Goal: Task Accomplishment & Management: Manage account settings

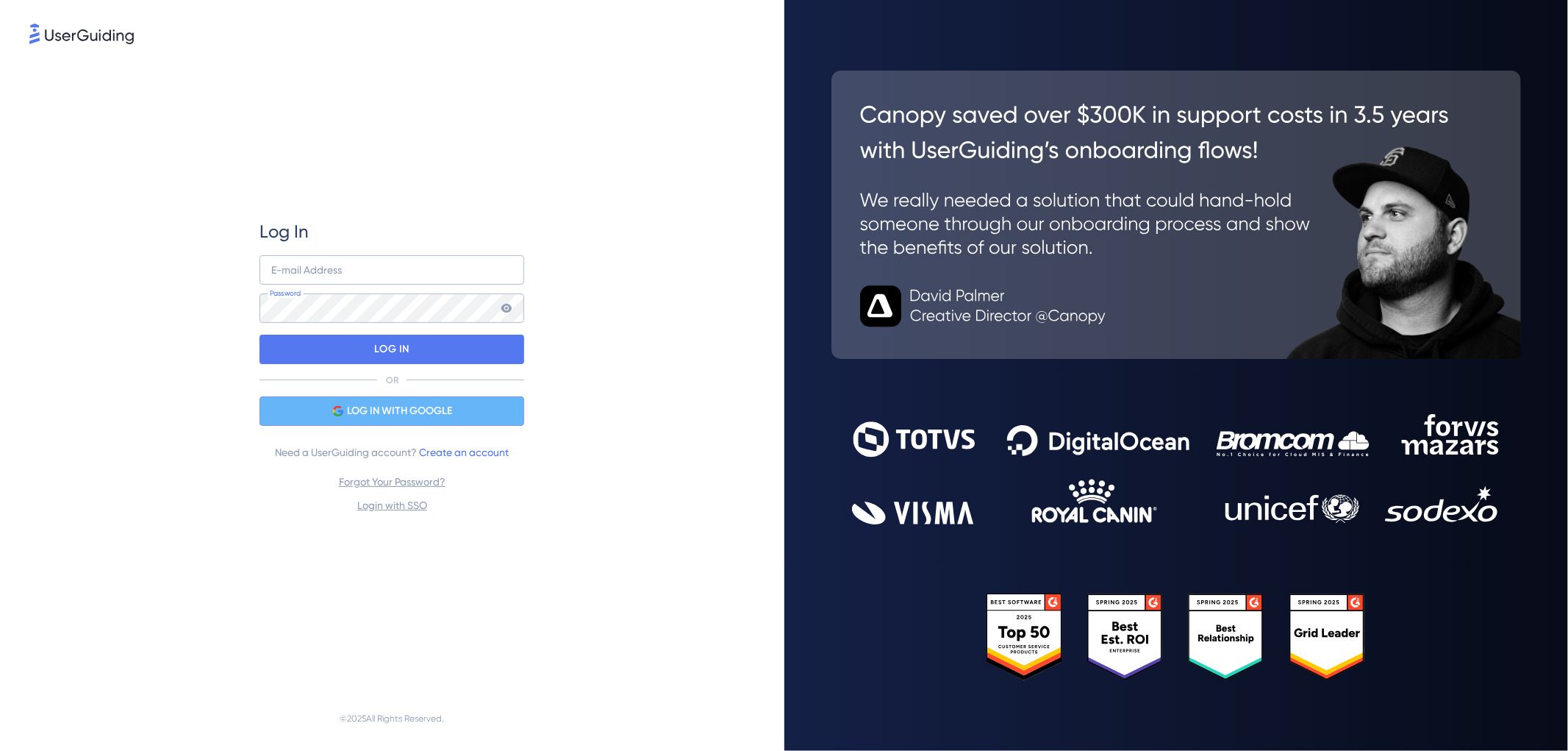
click at [350, 412] on span "LOG IN WITH GOOGLE" at bounding box center [400, 411] width 105 height 18
click at [478, 405] on div "LOG IN WITH GOOGLE" at bounding box center [392, 411] width 265 height 30
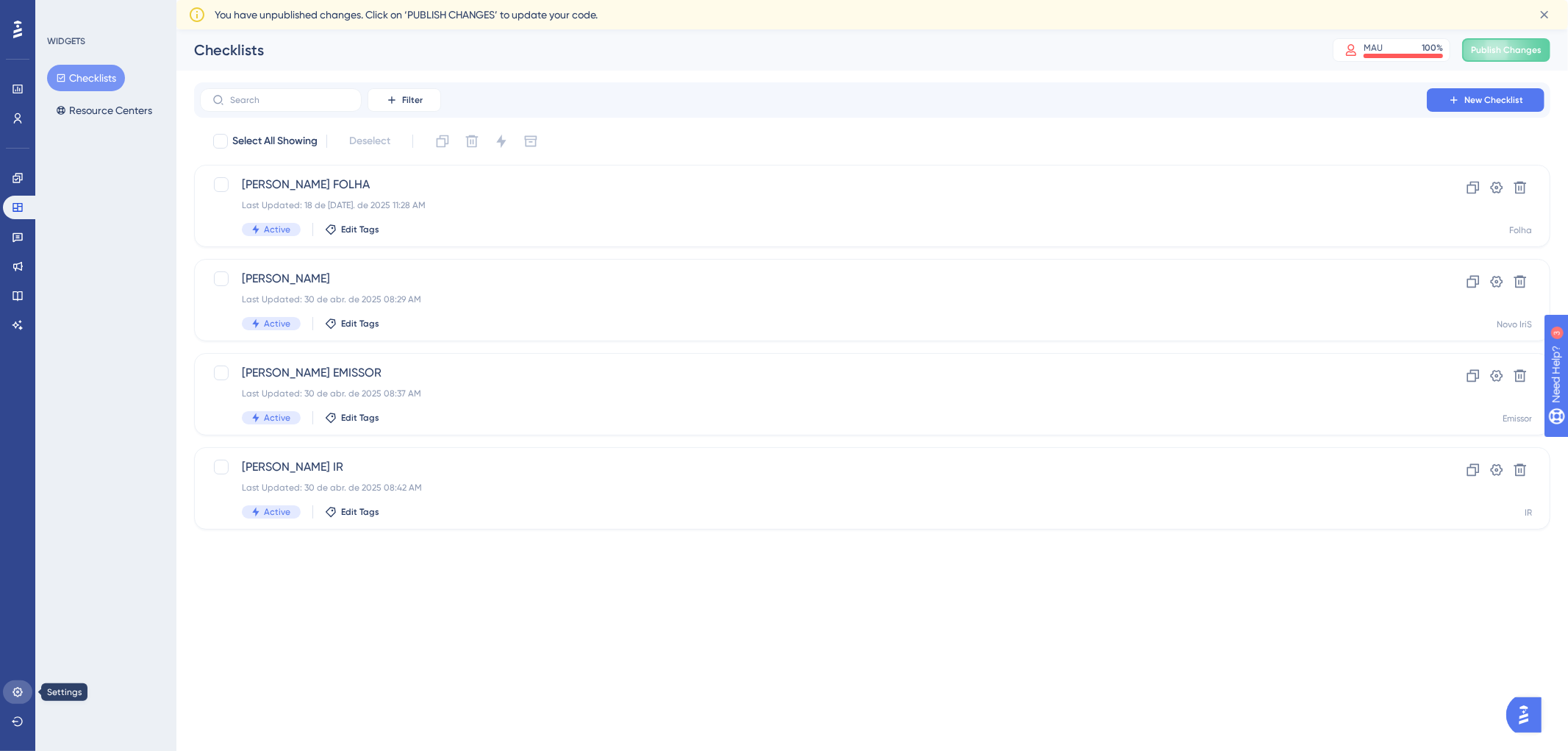
click at [4, 692] on link at bounding box center [18, 692] width 30 height 23
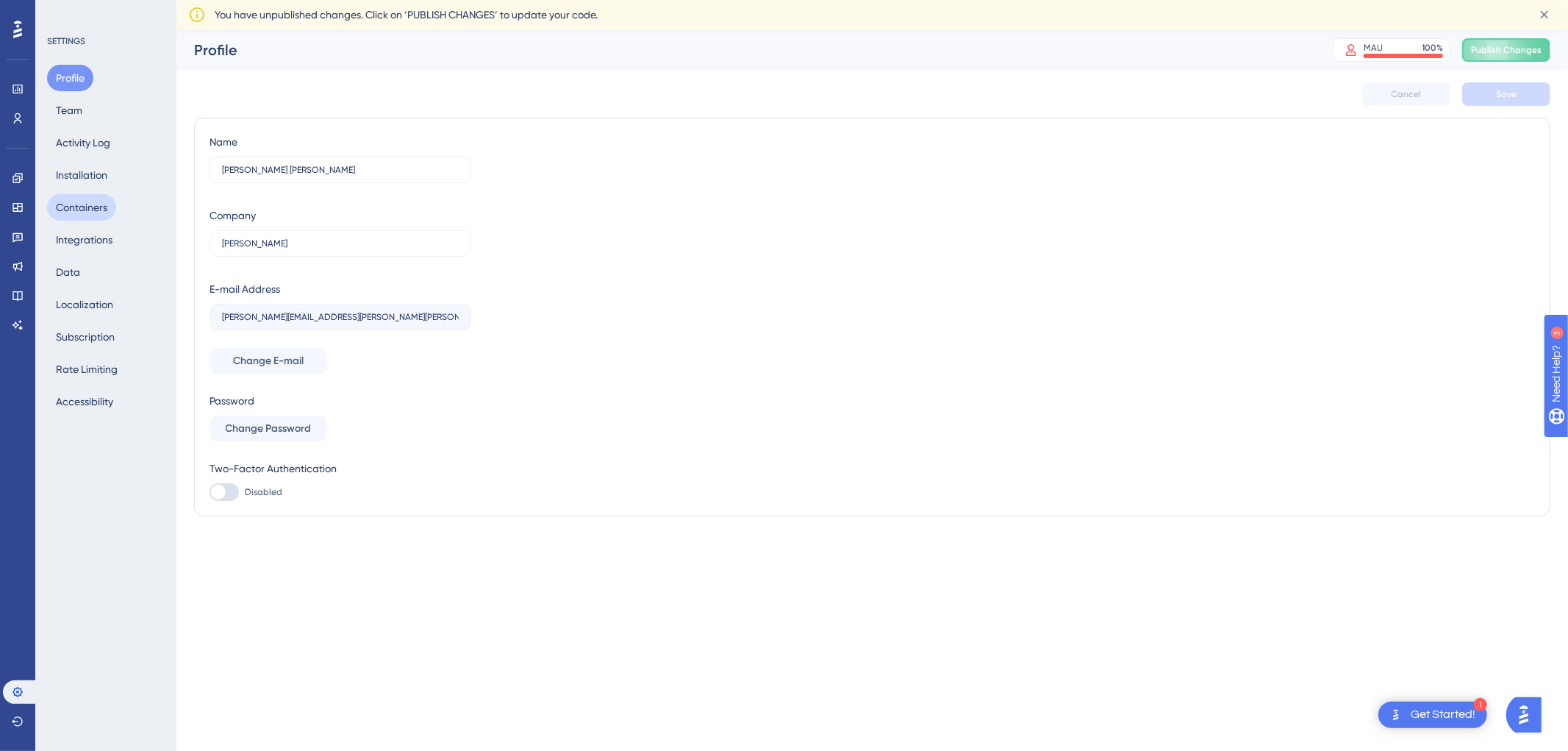
click at [93, 208] on button "Containers" at bounding box center [81, 207] width 69 height 26
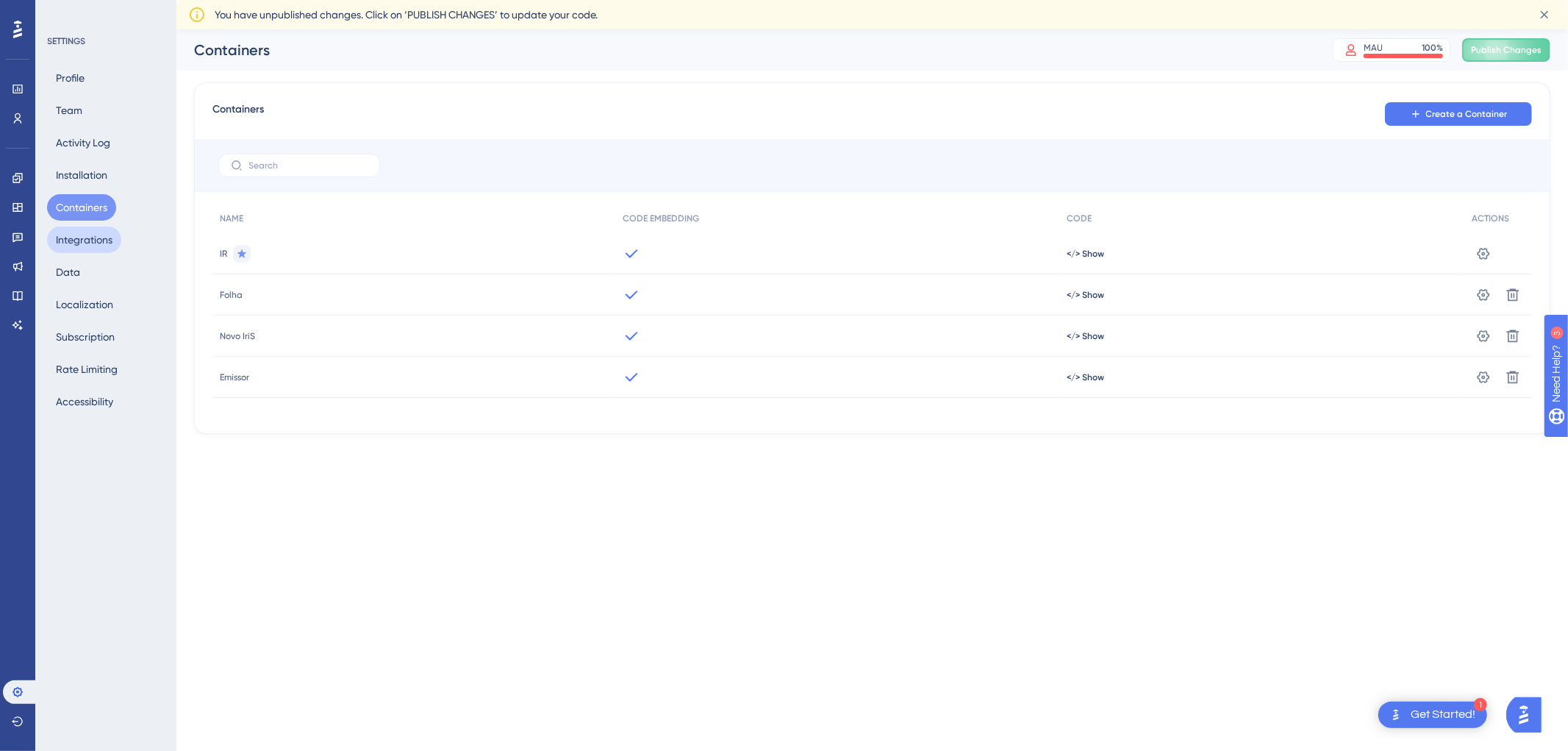
click at [108, 246] on button "Integrations" at bounding box center [84, 239] width 74 height 26
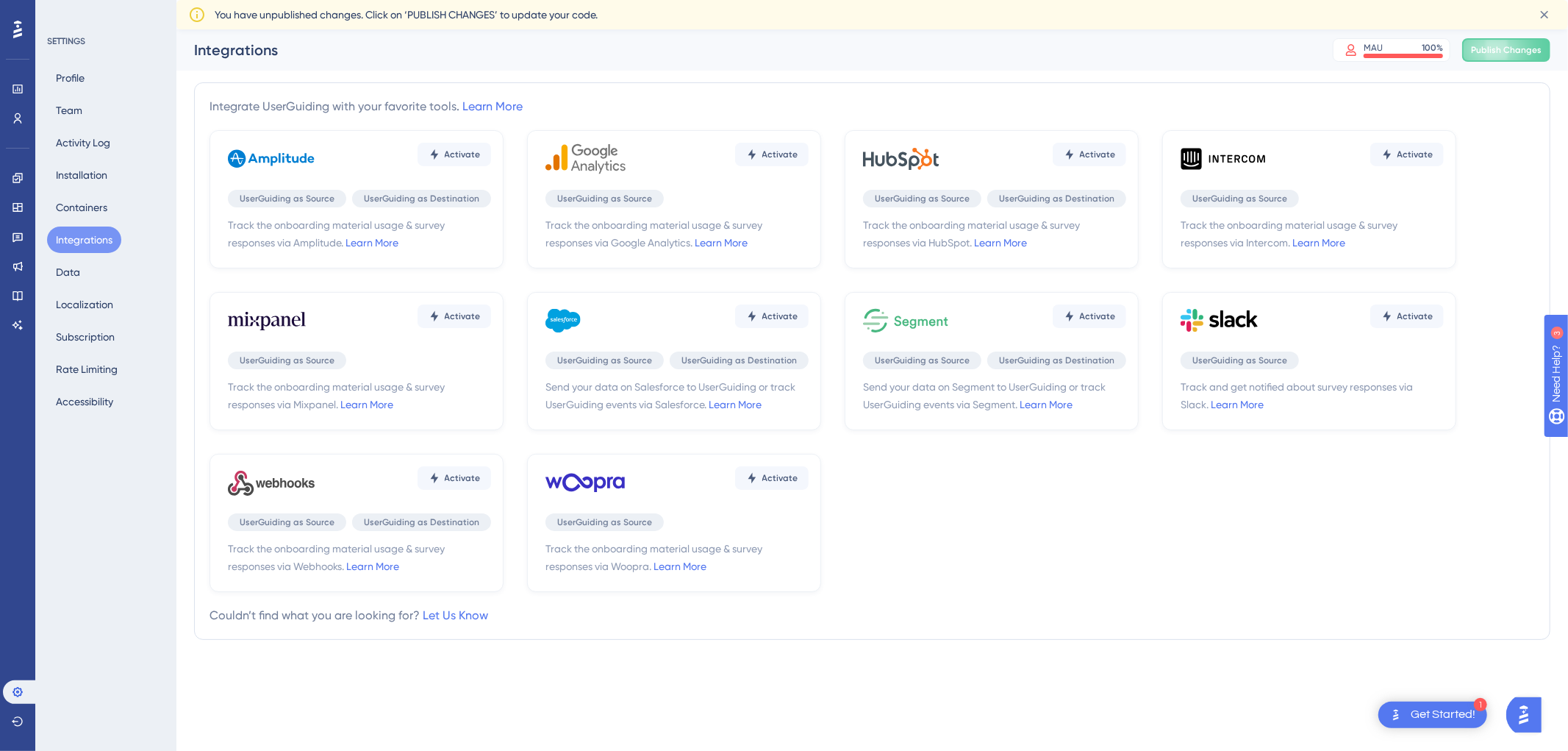
click at [89, 283] on div "Profile Team Activity Log Installation Containers Integrations Data Localizatio…" at bounding box center [106, 239] width 119 height 350
click at [73, 273] on button "Data" at bounding box center [68, 271] width 42 height 26
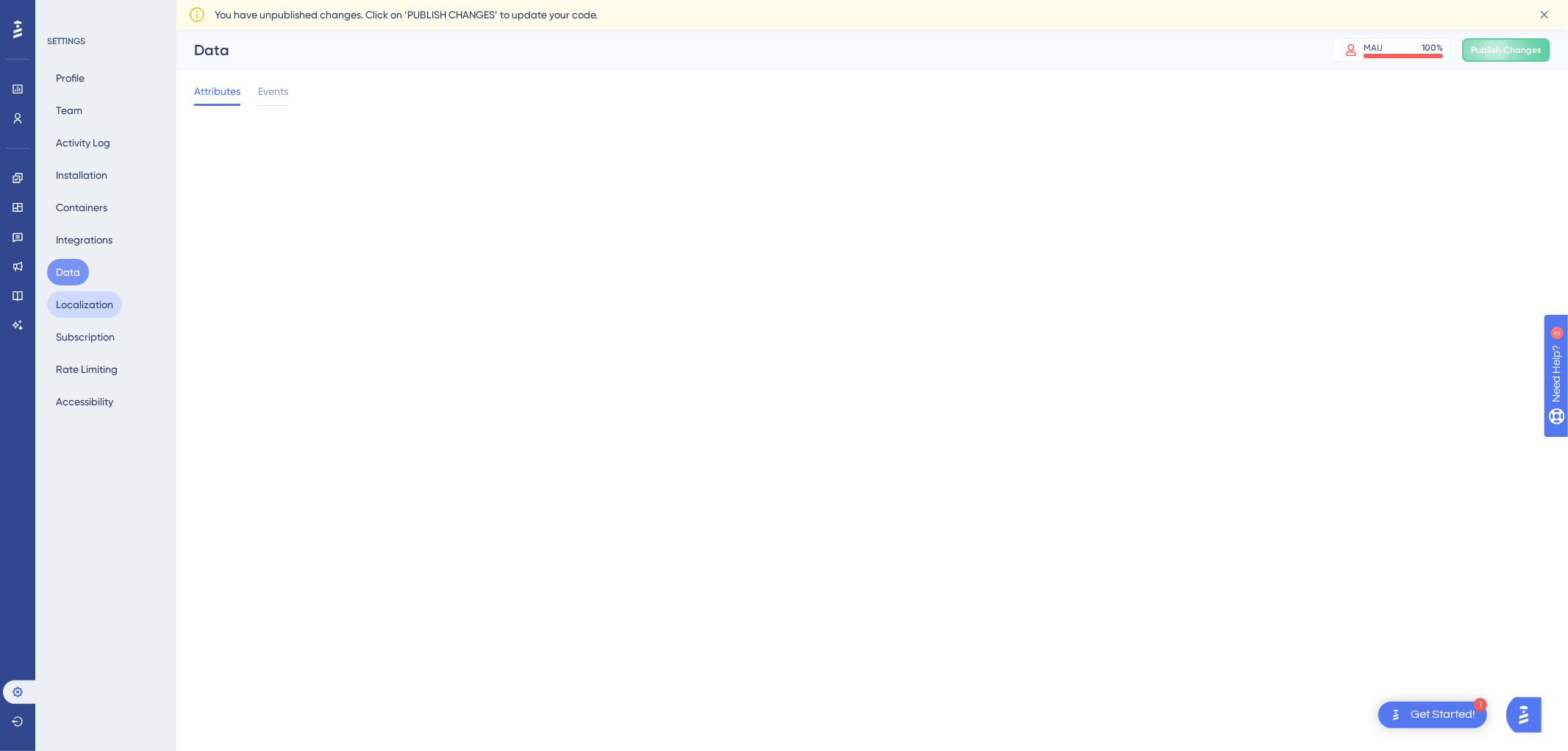
click at [94, 298] on button "Localization" at bounding box center [85, 304] width 75 height 26
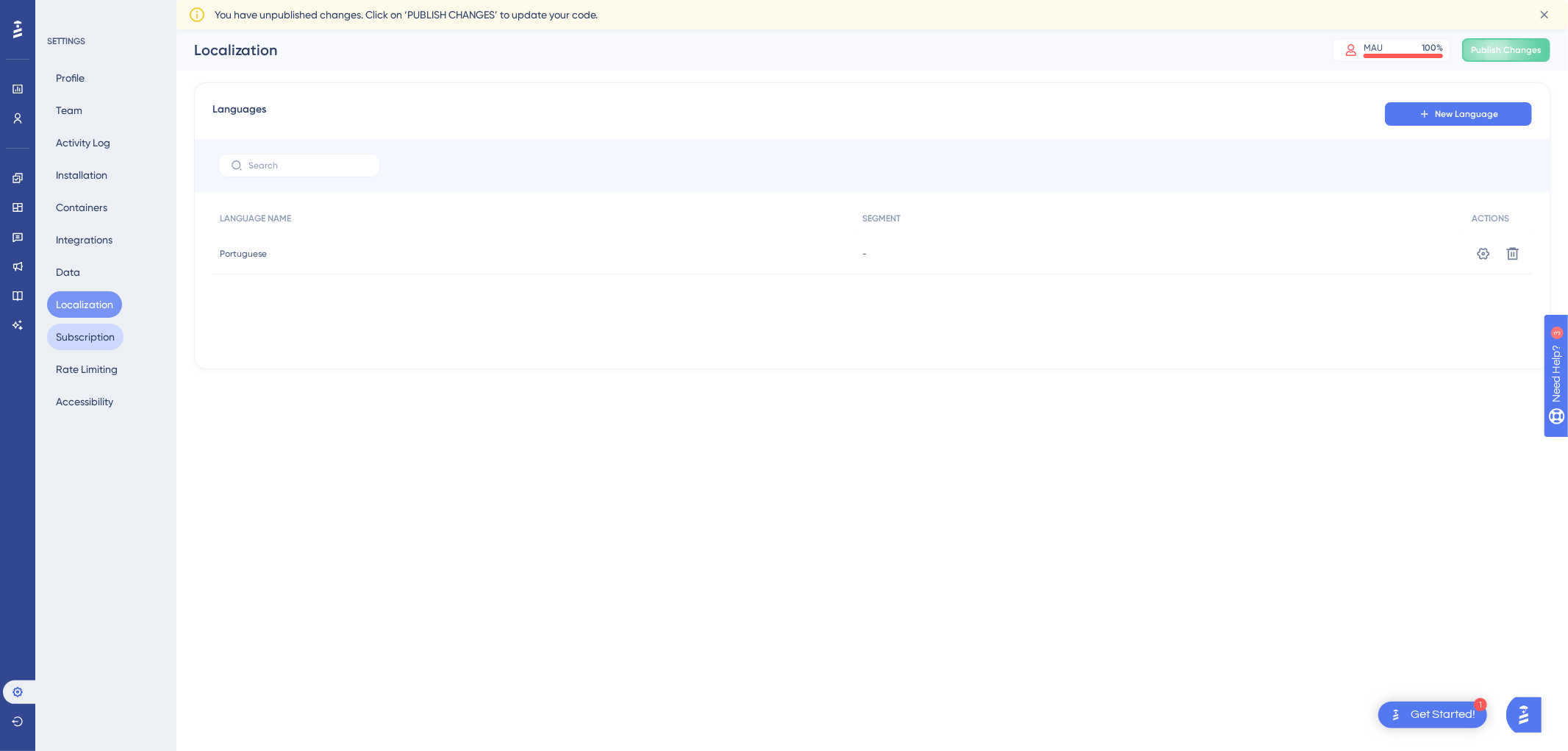
click at [96, 339] on button "Subscription" at bounding box center [85, 337] width 77 height 26
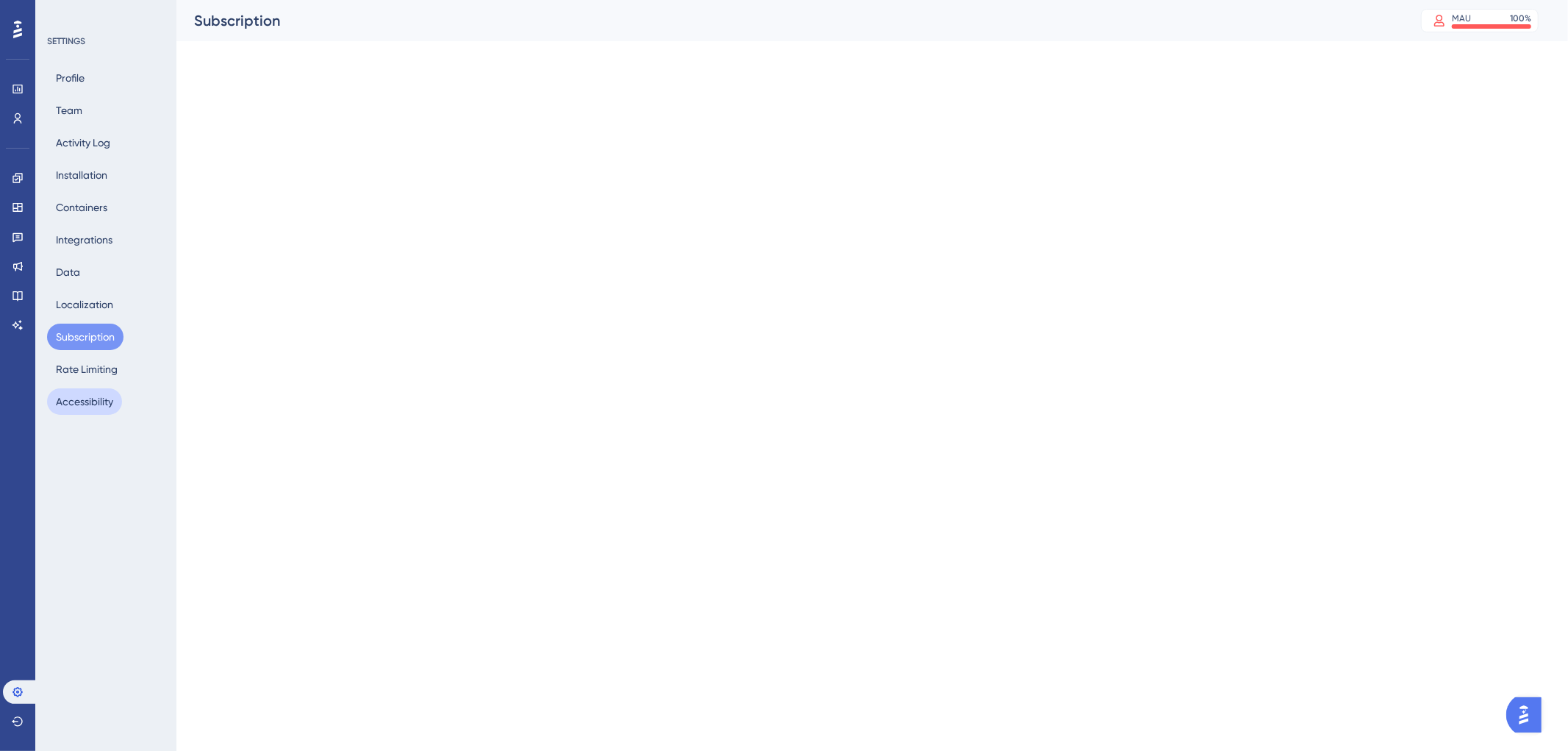
click at [87, 400] on button "Accessibility" at bounding box center [85, 401] width 75 height 26
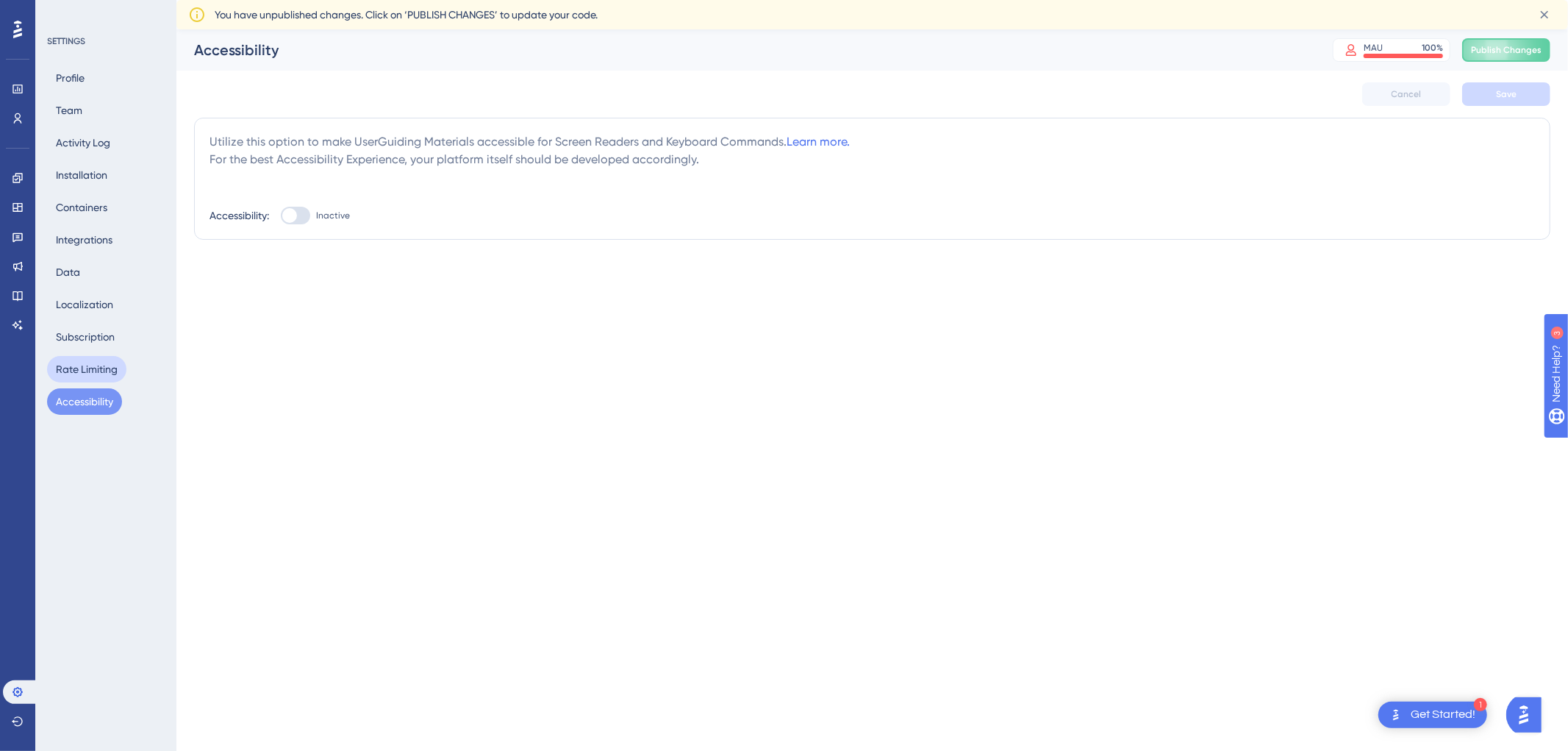
click at [92, 371] on button "Rate Limiting" at bounding box center [87, 369] width 80 height 26
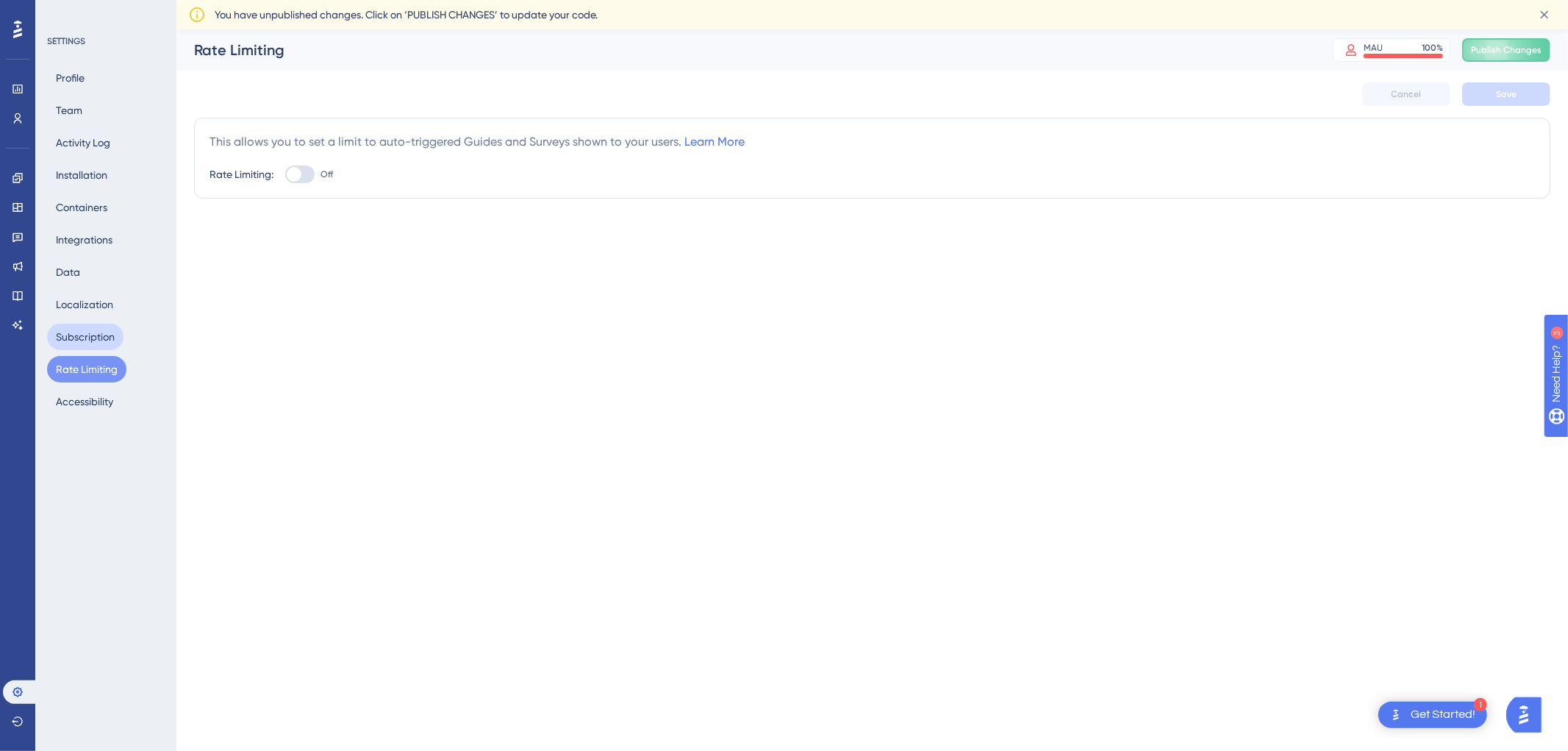
click at [89, 334] on button "Subscription" at bounding box center [85, 337] width 77 height 26
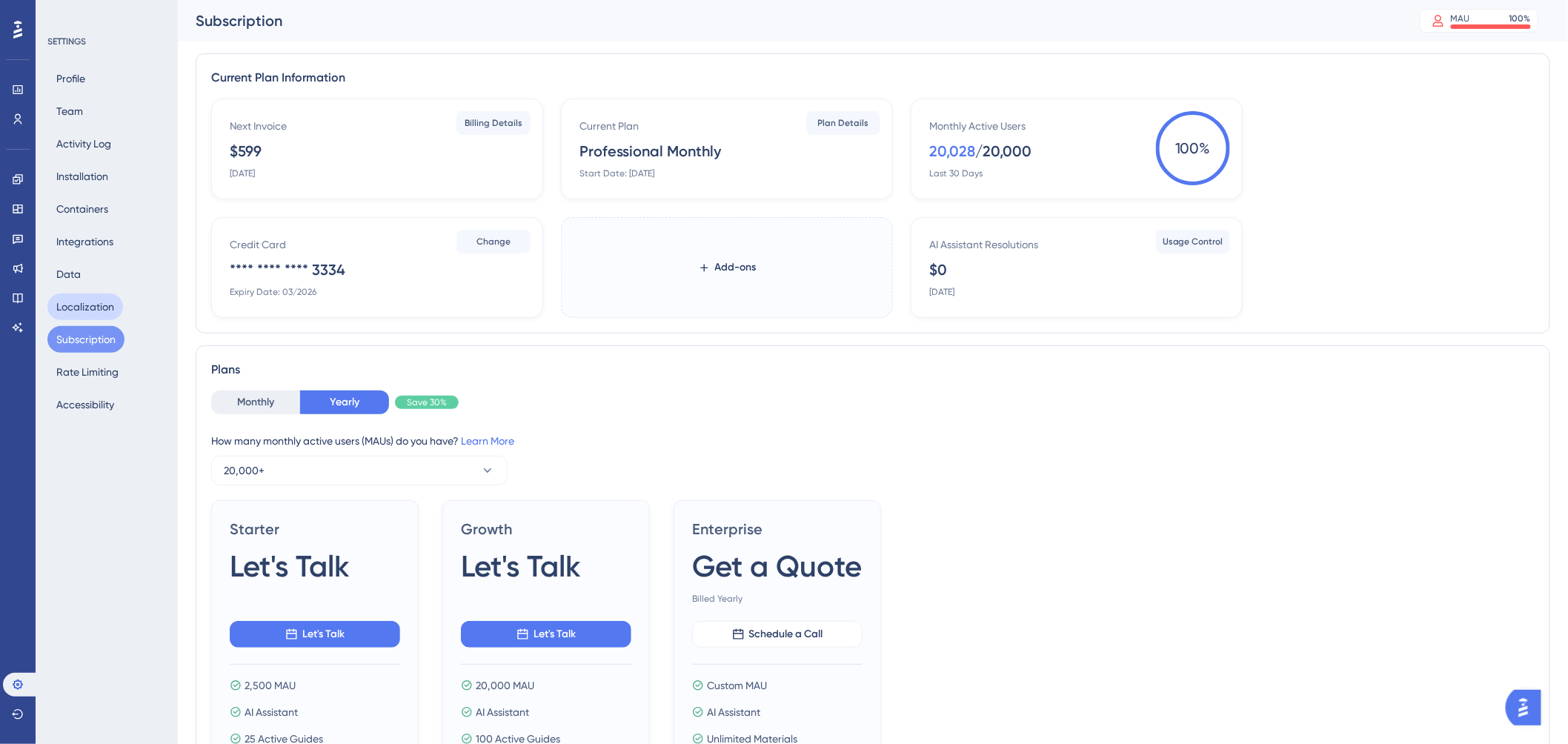
click at [88, 297] on button "Localization" at bounding box center [85, 306] width 76 height 27
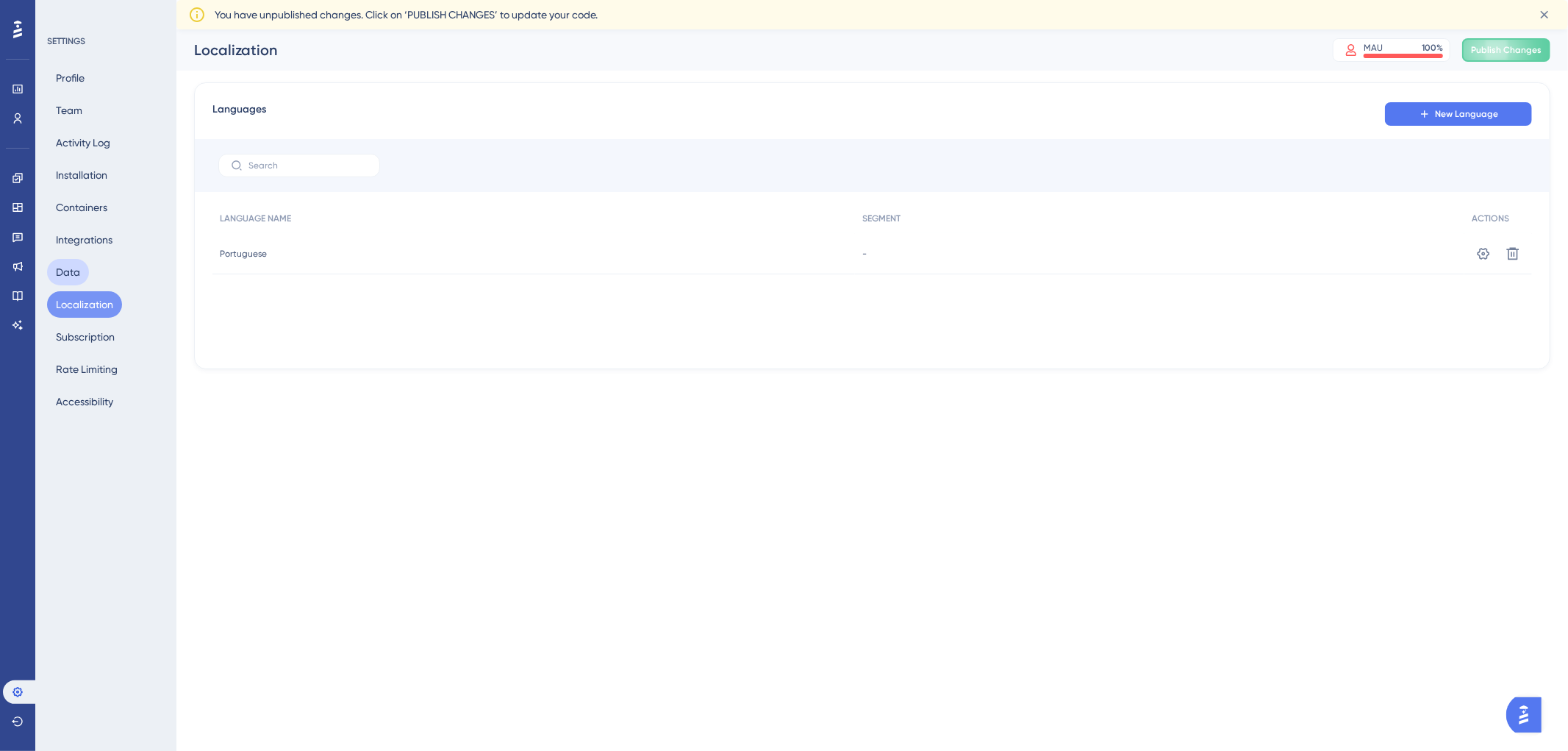
click at [65, 267] on button "Data" at bounding box center [68, 271] width 42 height 26
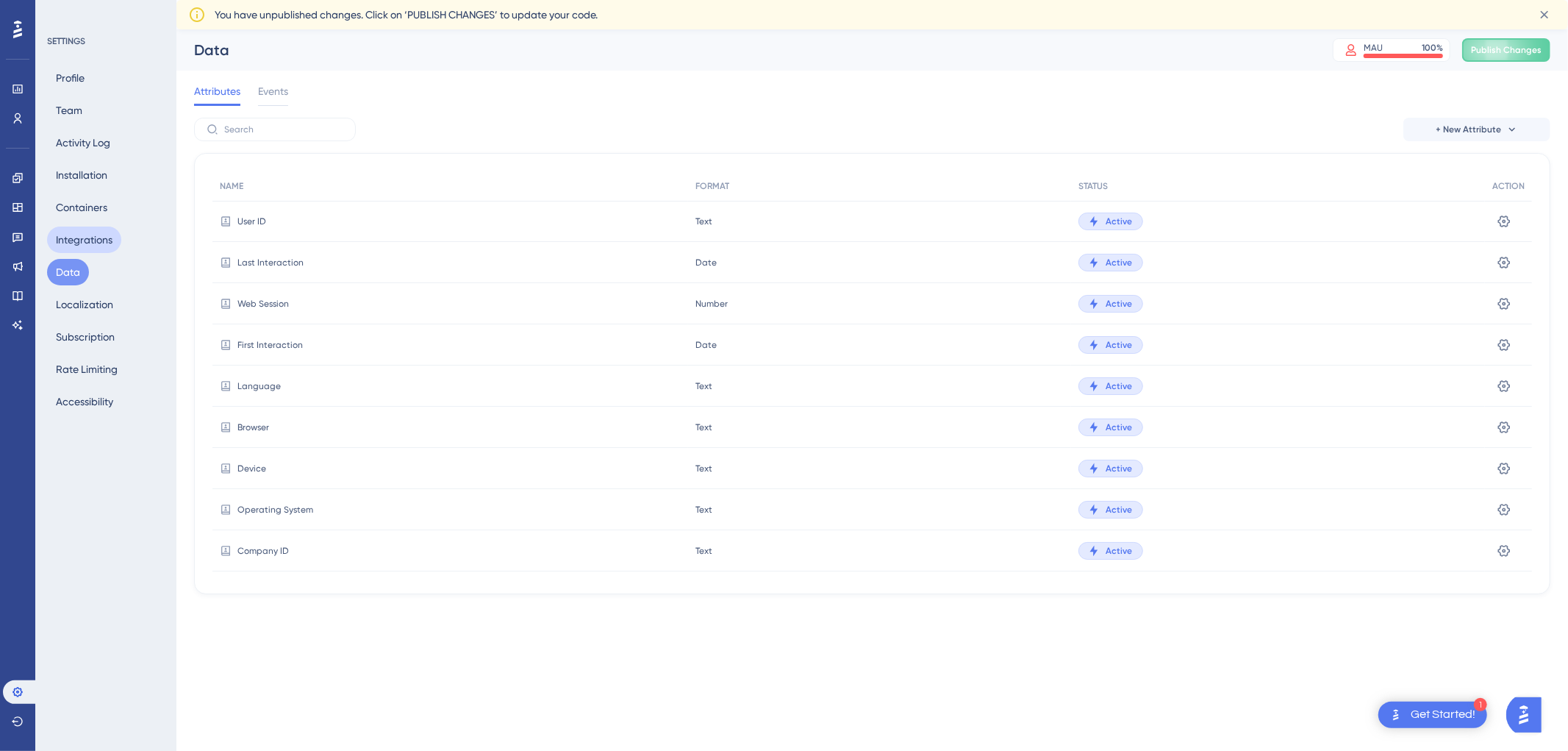
click at [75, 233] on button "Integrations" at bounding box center [84, 239] width 74 height 26
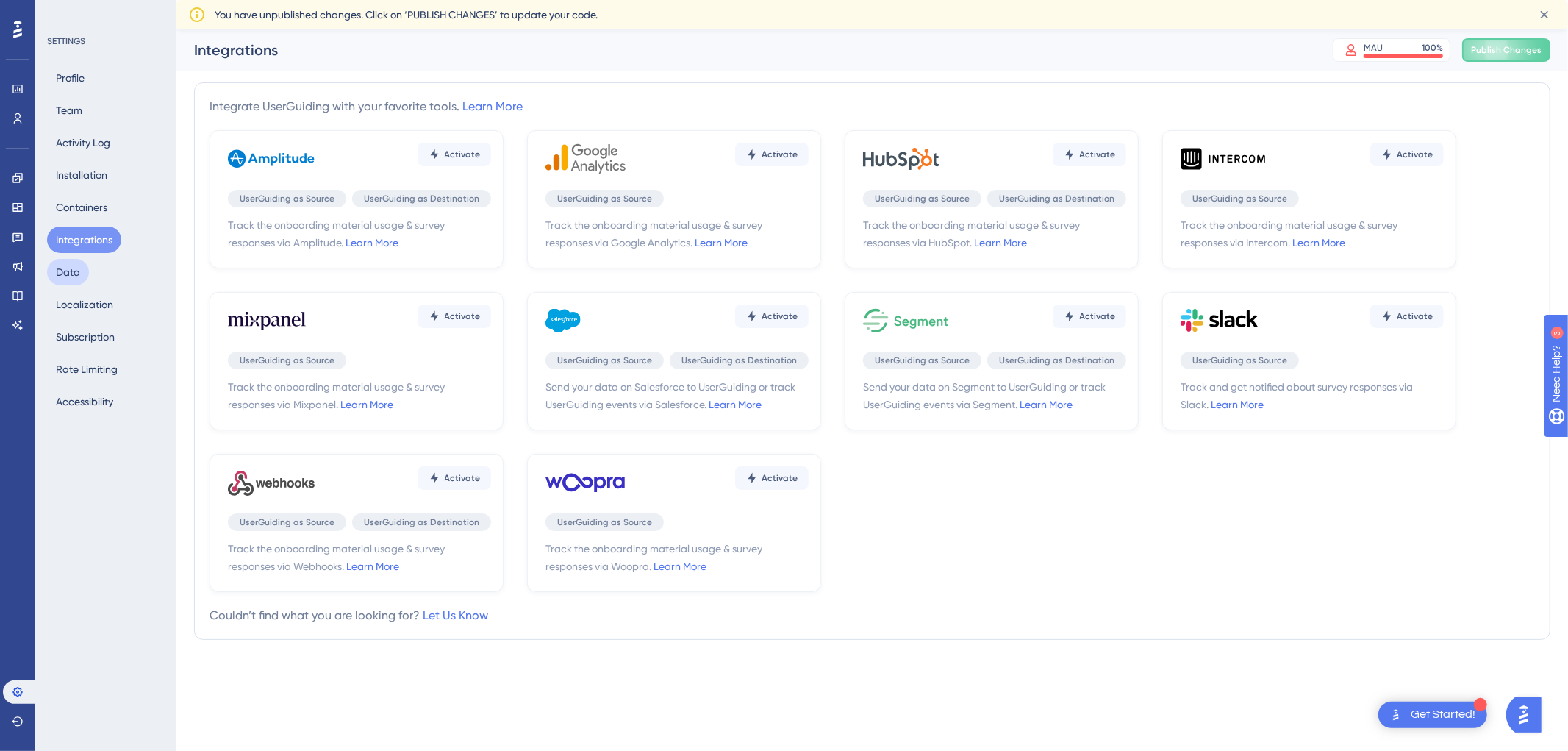
click at [77, 263] on button "Data" at bounding box center [68, 271] width 42 height 26
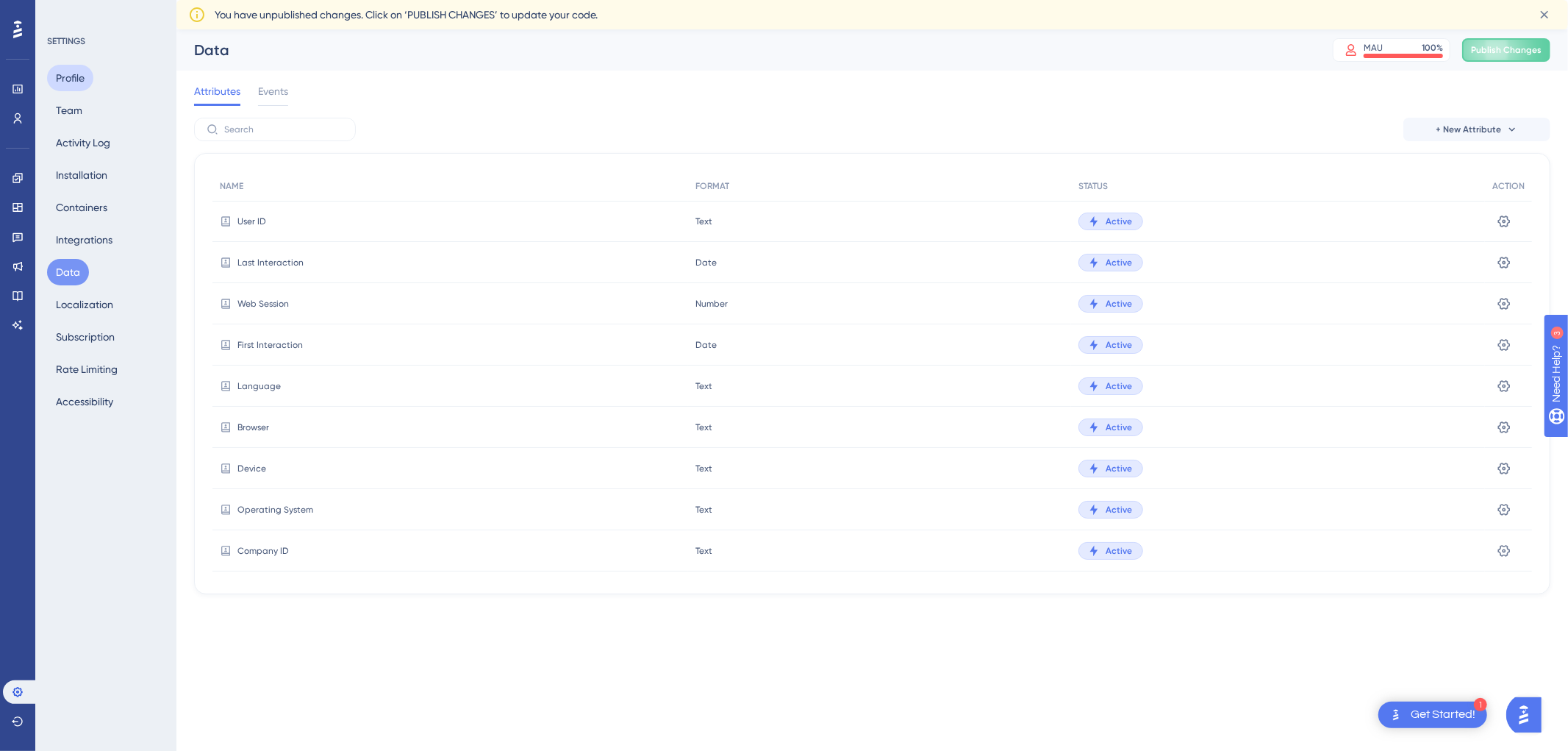
click at [80, 75] on button "Profile" at bounding box center [70, 77] width 46 height 26
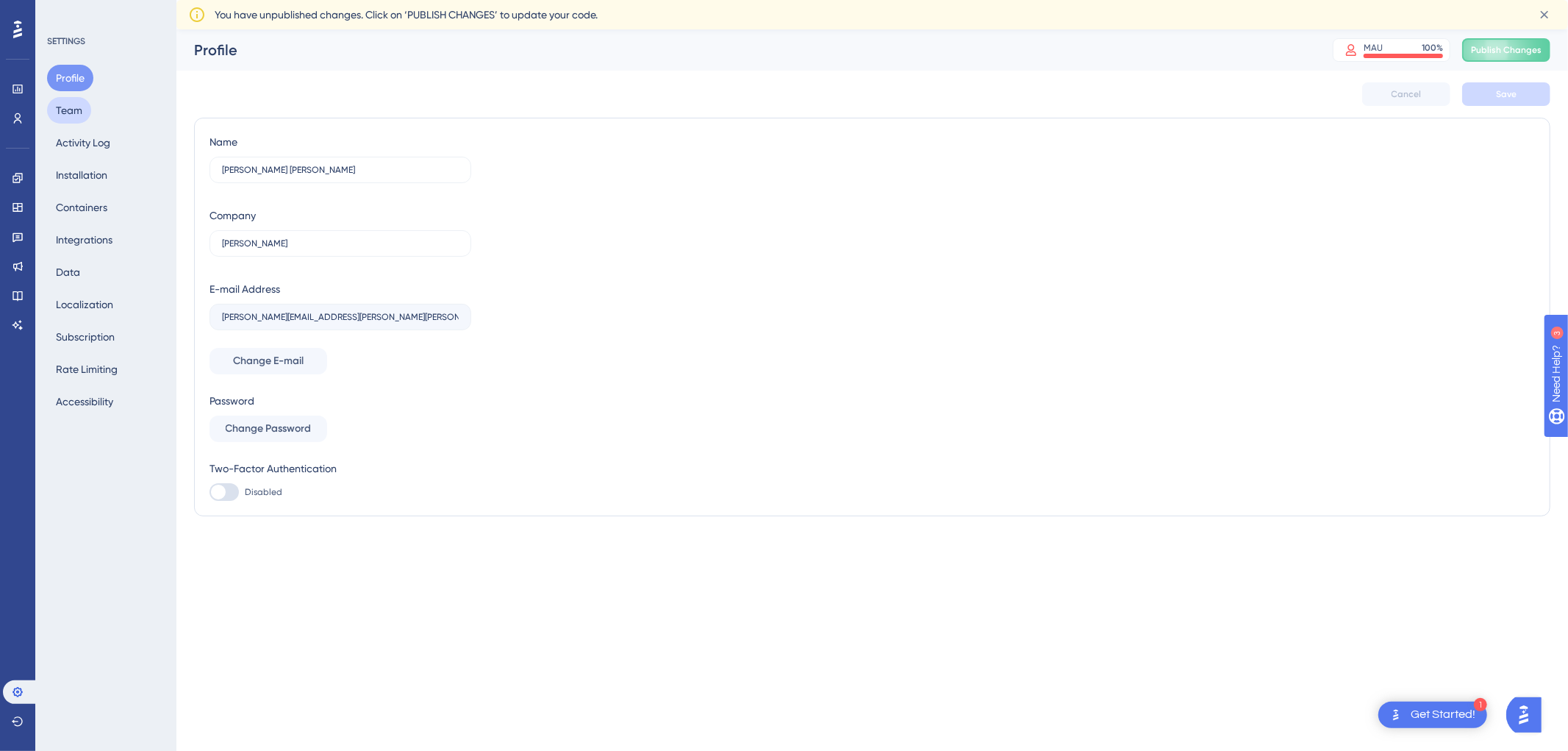
click at [76, 108] on button "Team" at bounding box center [69, 110] width 44 height 26
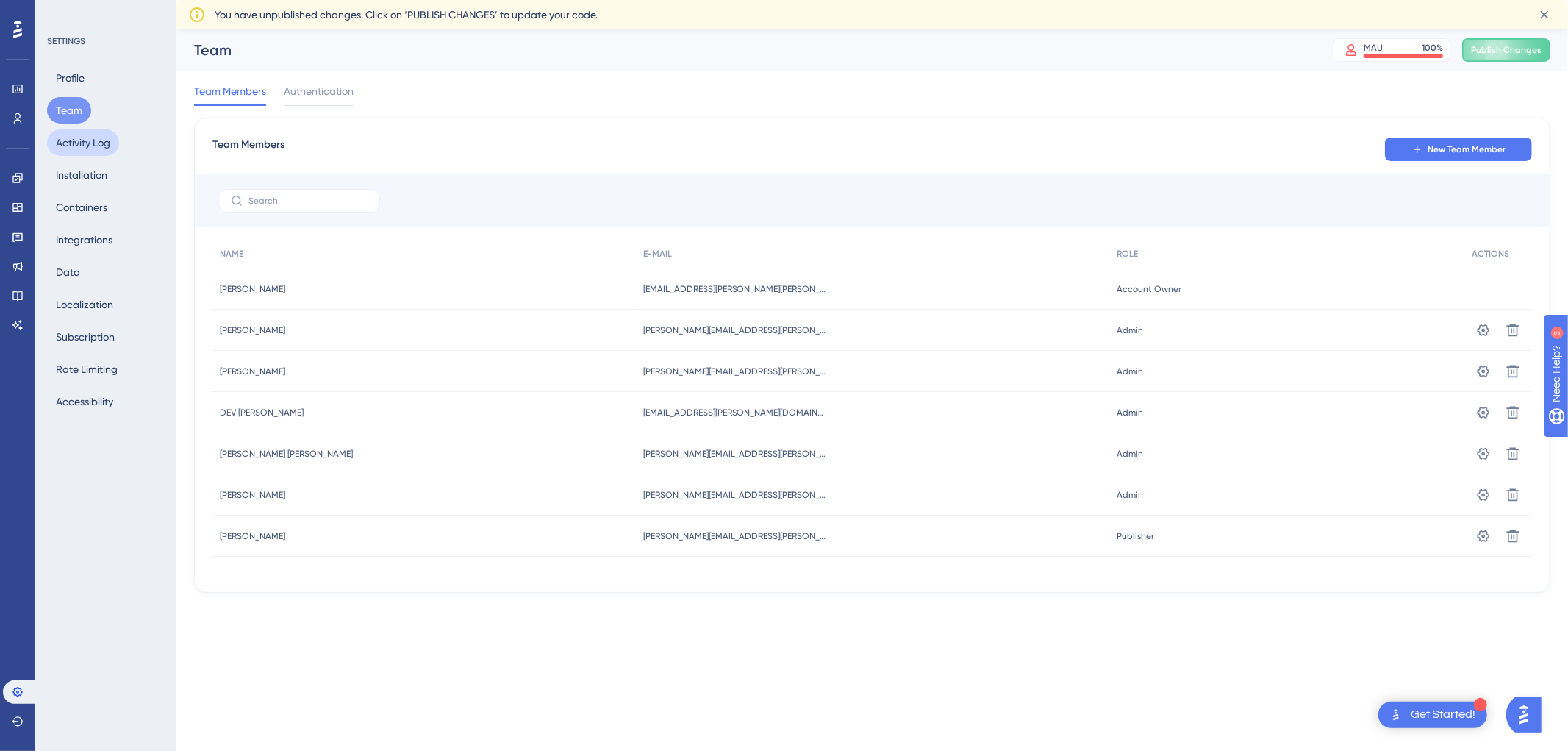
click at [85, 140] on button "Activity Log" at bounding box center [83, 142] width 72 height 26
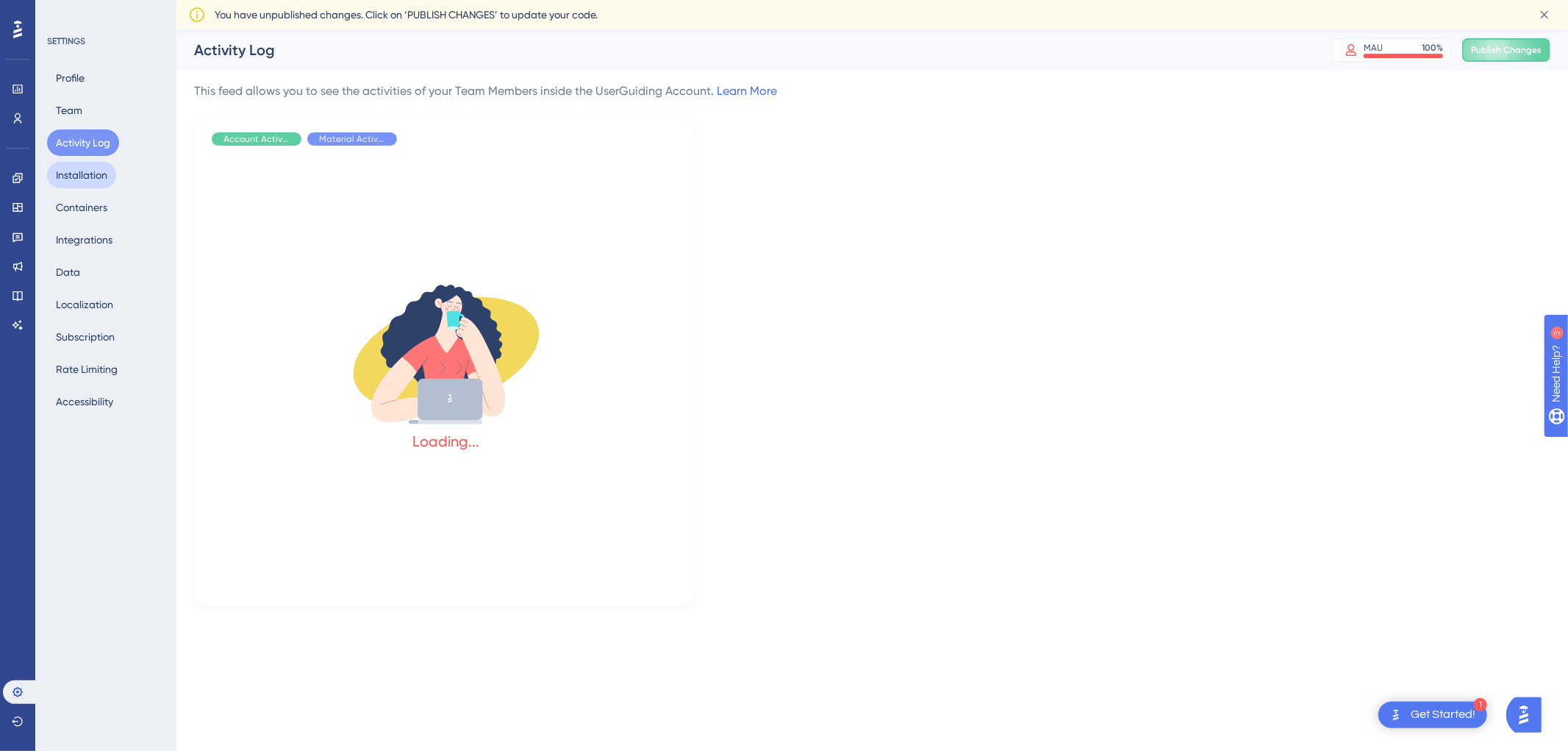
click at [81, 171] on button "Installation" at bounding box center [81, 175] width 69 height 26
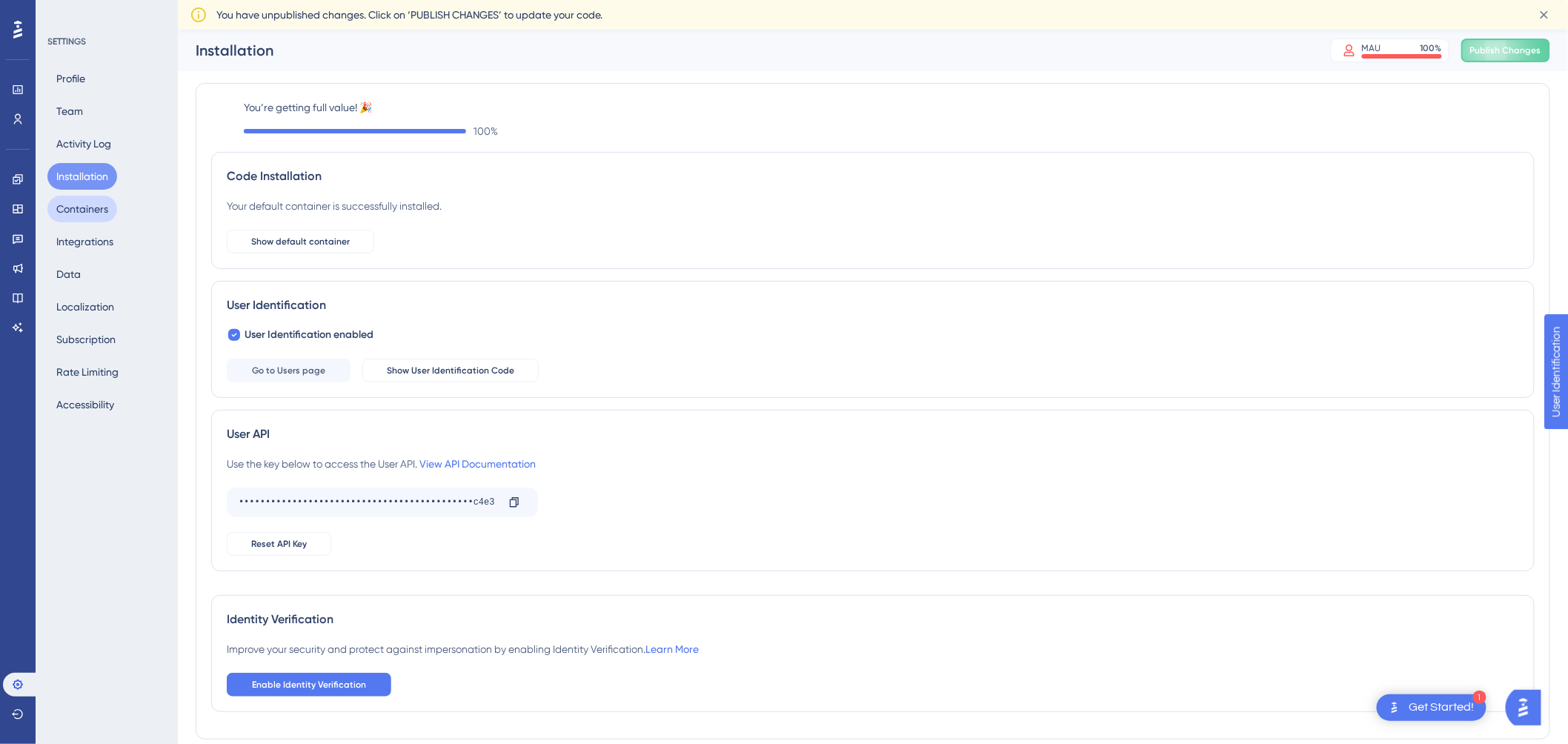
click at [93, 203] on button "Containers" at bounding box center [82, 208] width 70 height 27
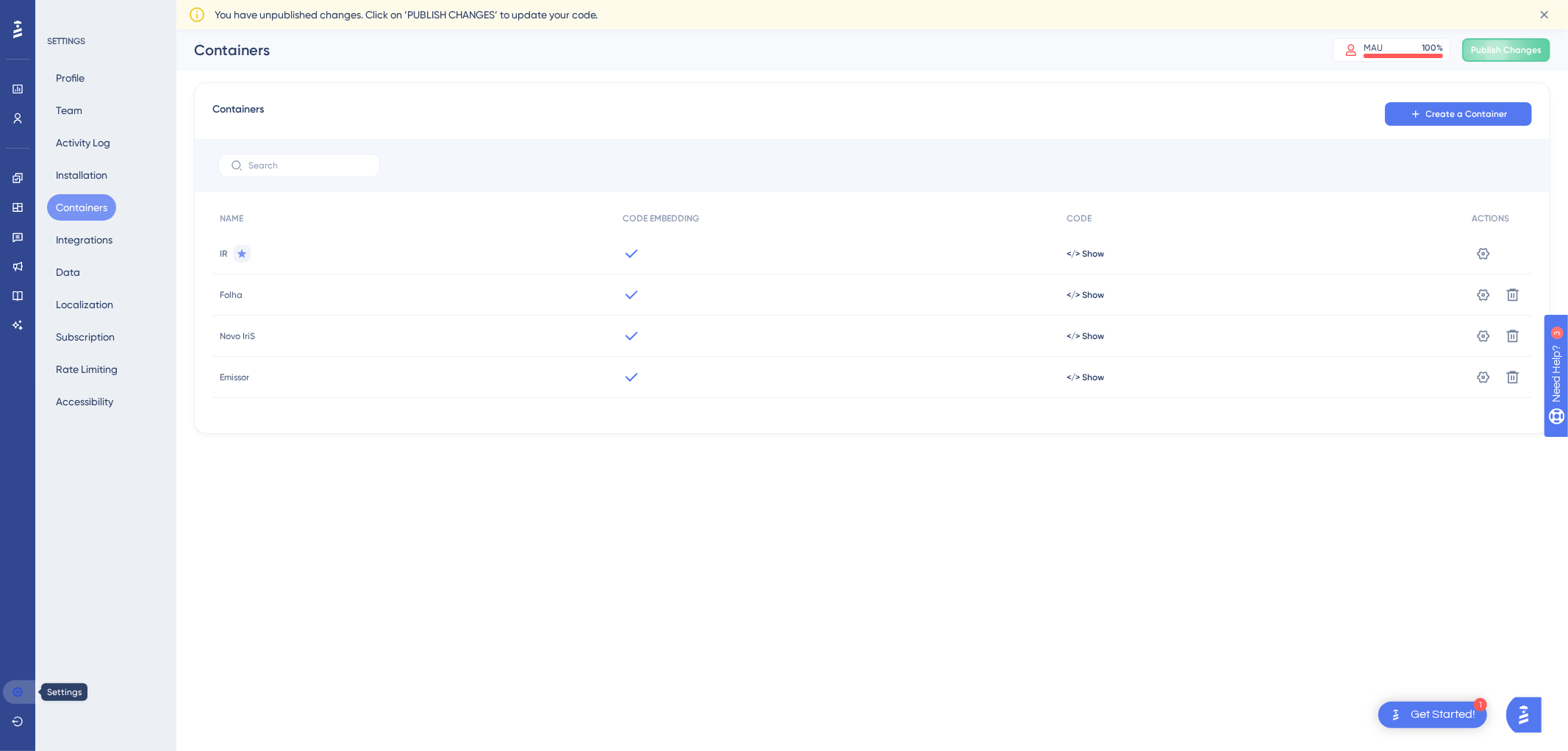
click at [8, 693] on link at bounding box center [21, 692] width 35 height 23
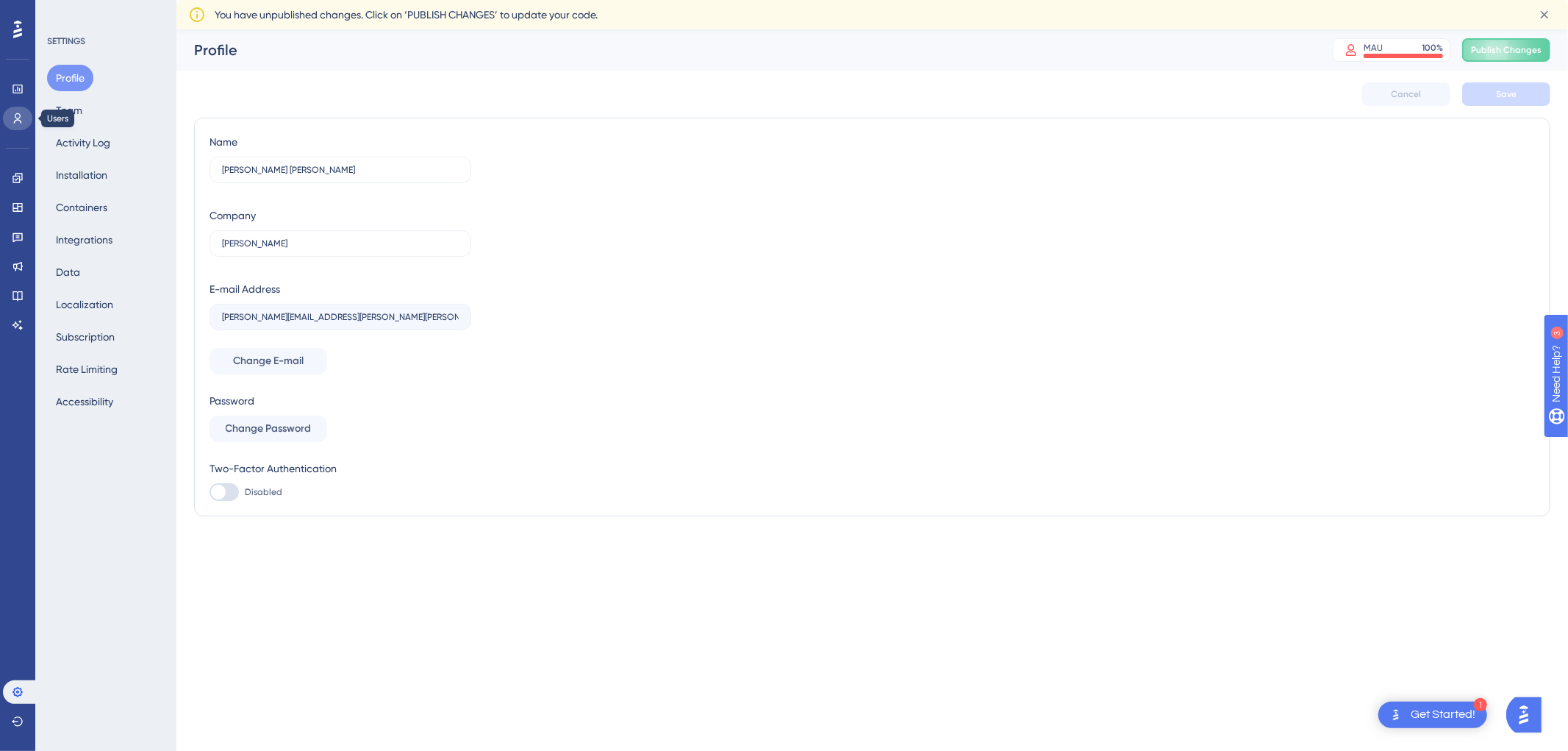
click at [19, 126] on link at bounding box center [18, 118] width 30 height 23
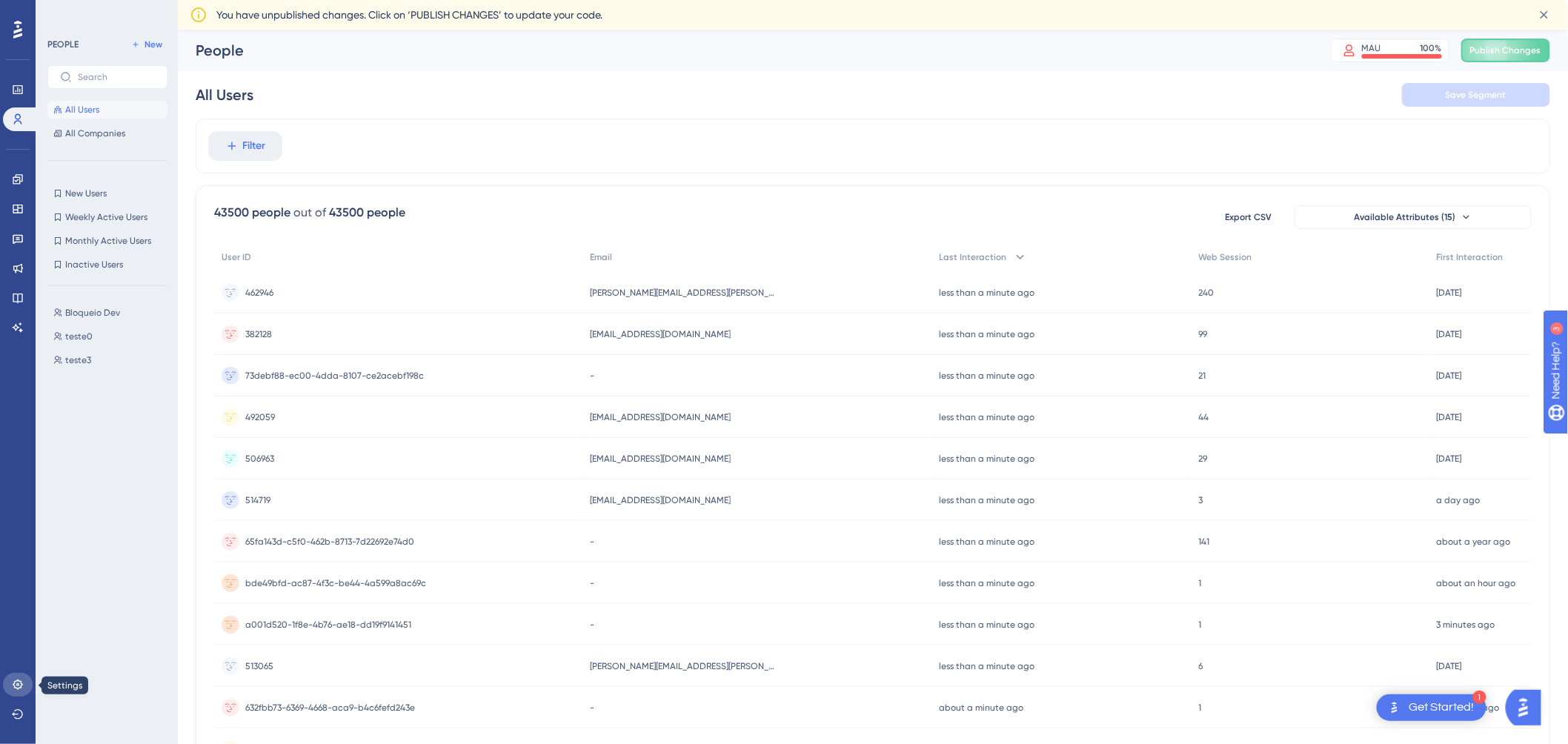
click at [15, 697] on link at bounding box center [18, 684] width 30 height 23
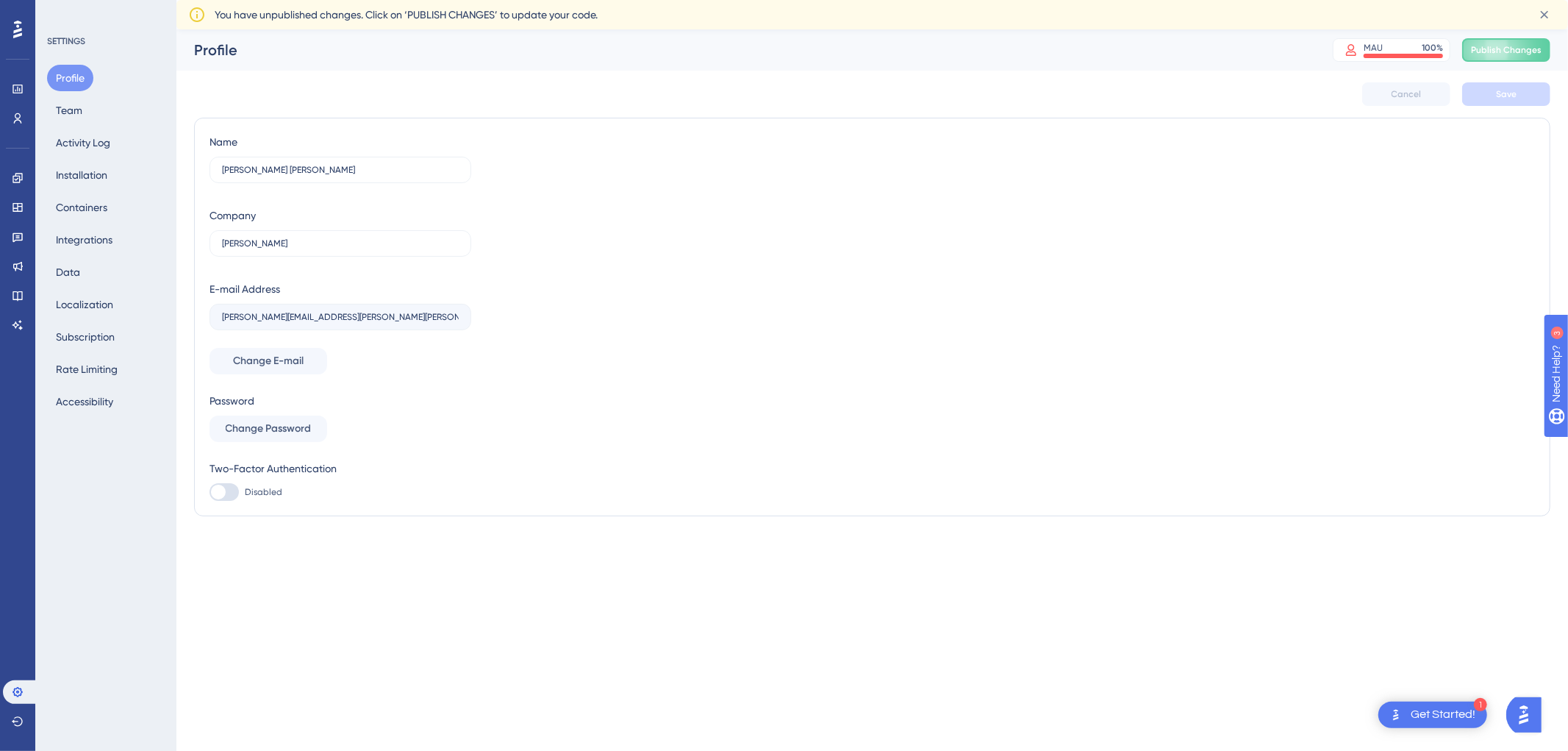
click at [90, 105] on div "Profile Team Activity Log Installation Containers Integrations Data Localizatio…" at bounding box center [106, 239] width 119 height 350
click at [97, 185] on button "Installation" at bounding box center [81, 175] width 69 height 26
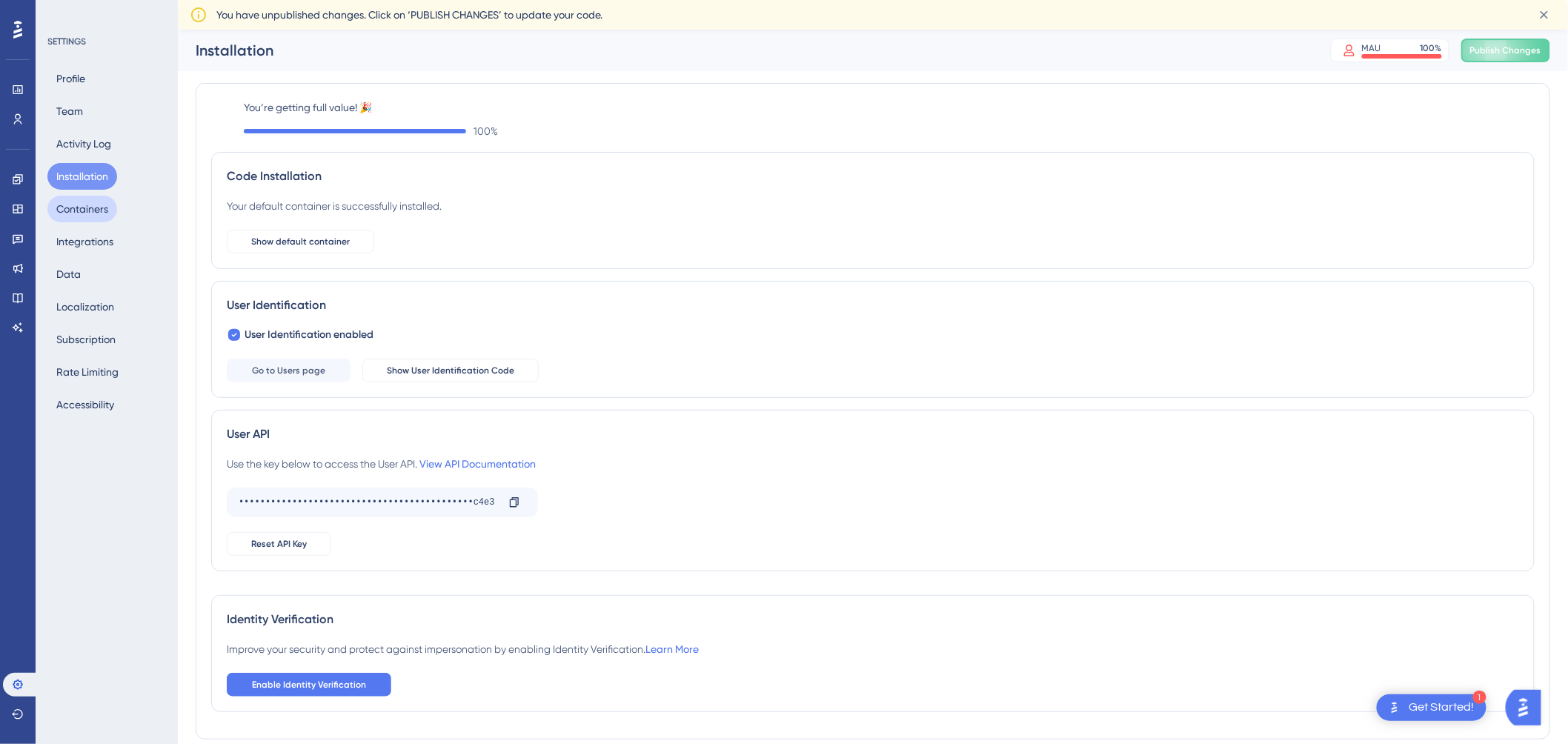
click at [80, 200] on button "Containers" at bounding box center [82, 208] width 70 height 27
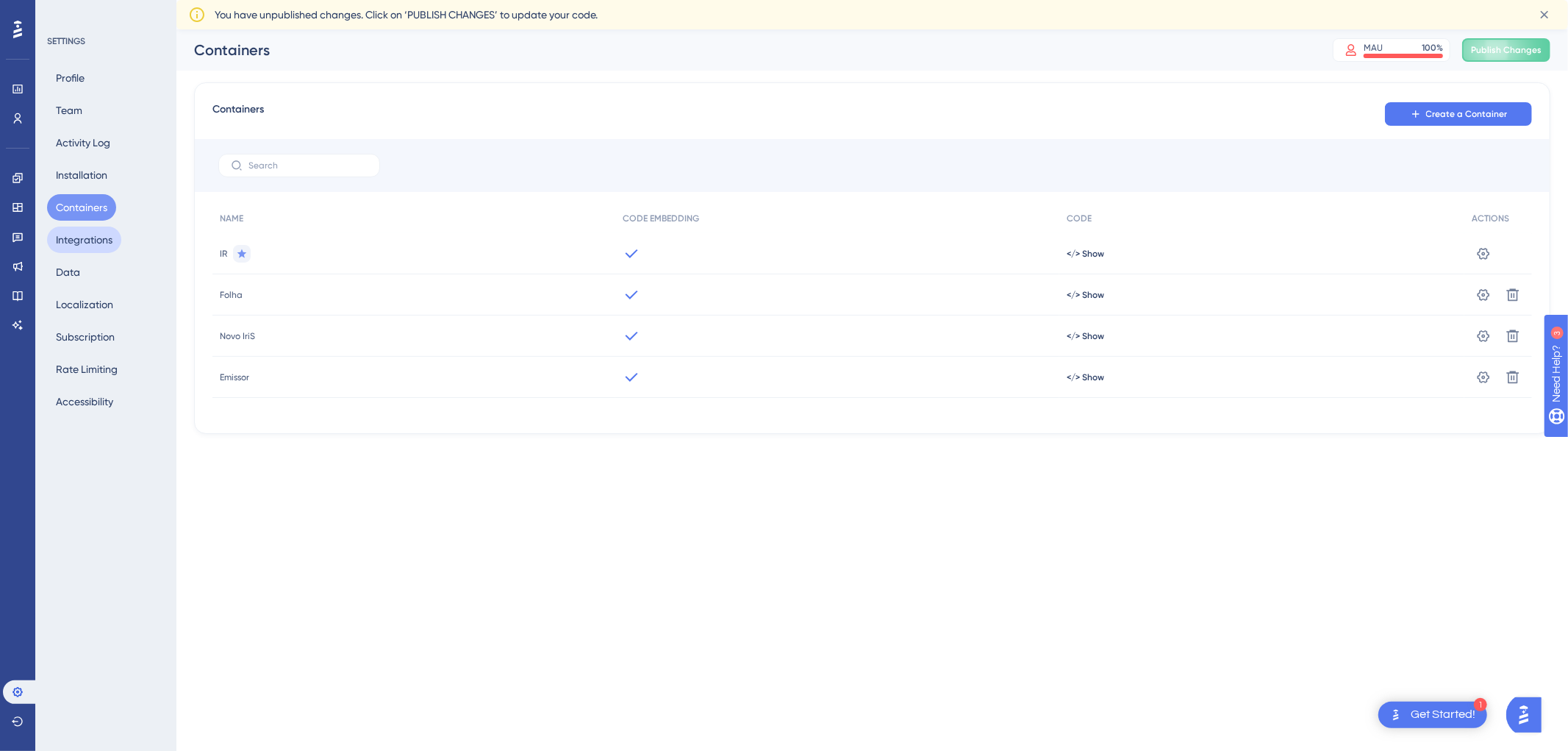
click at [93, 241] on button "Integrations" at bounding box center [84, 239] width 74 height 26
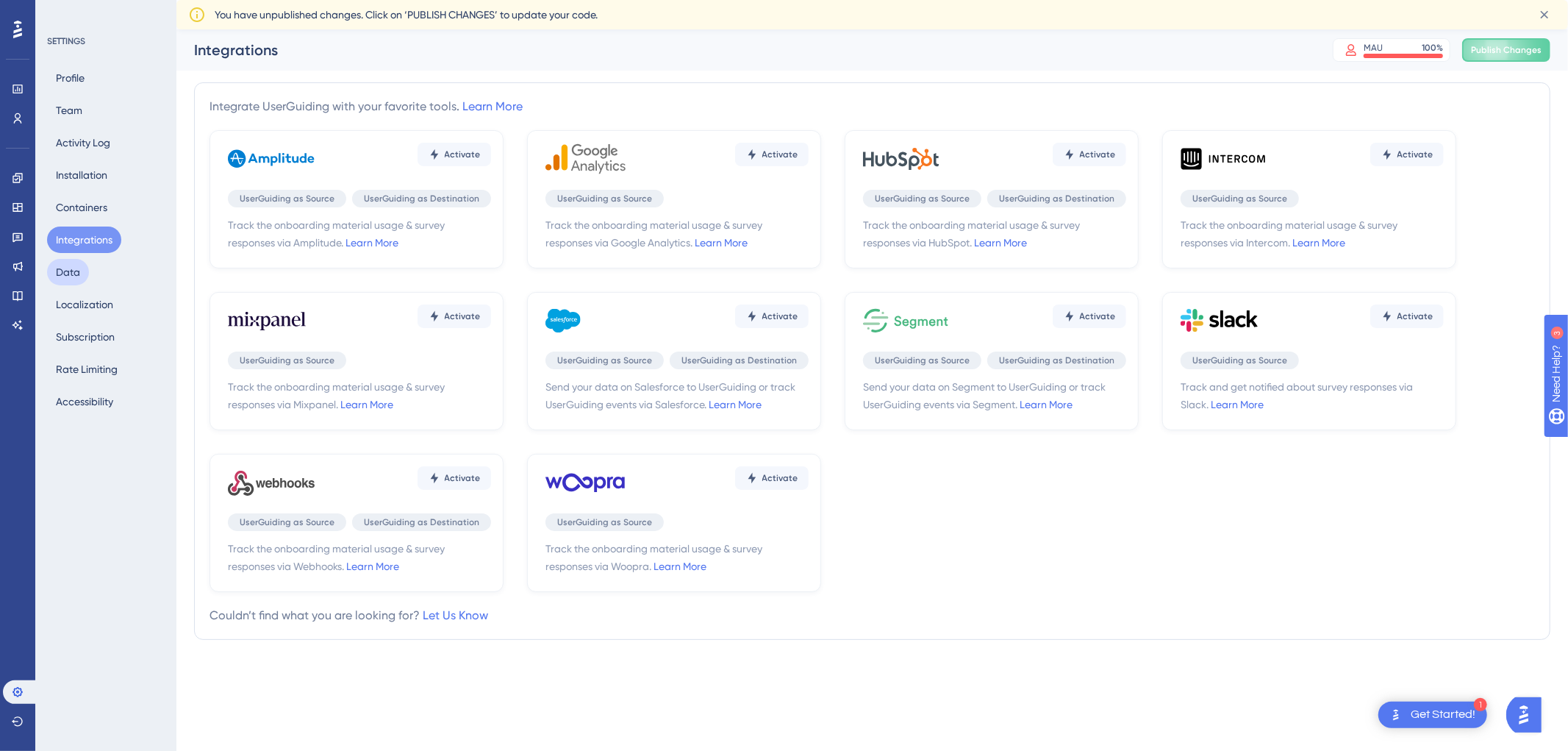
click at [71, 268] on button "Data" at bounding box center [68, 271] width 42 height 26
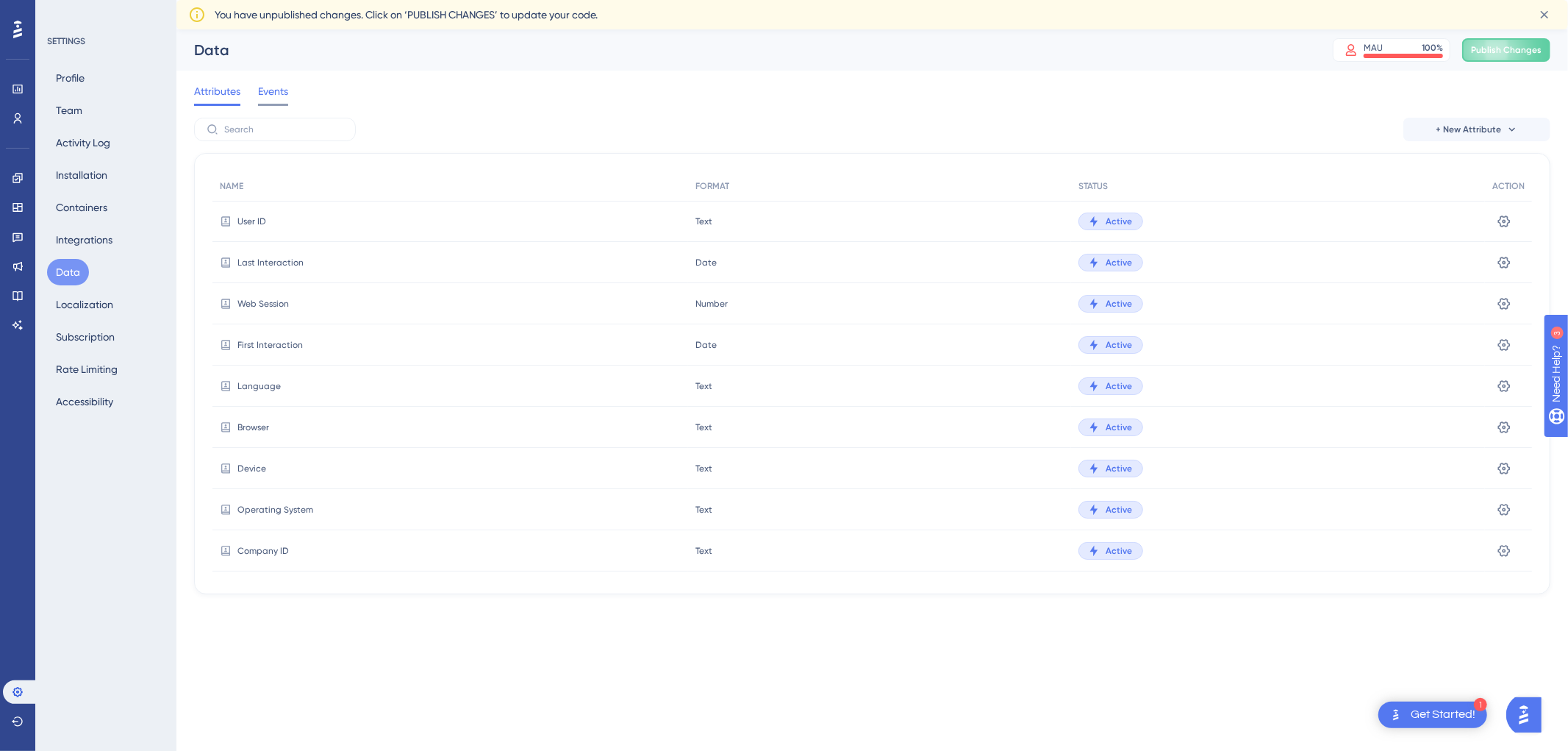
click at [275, 99] on span "Events" at bounding box center [274, 91] width 30 height 18
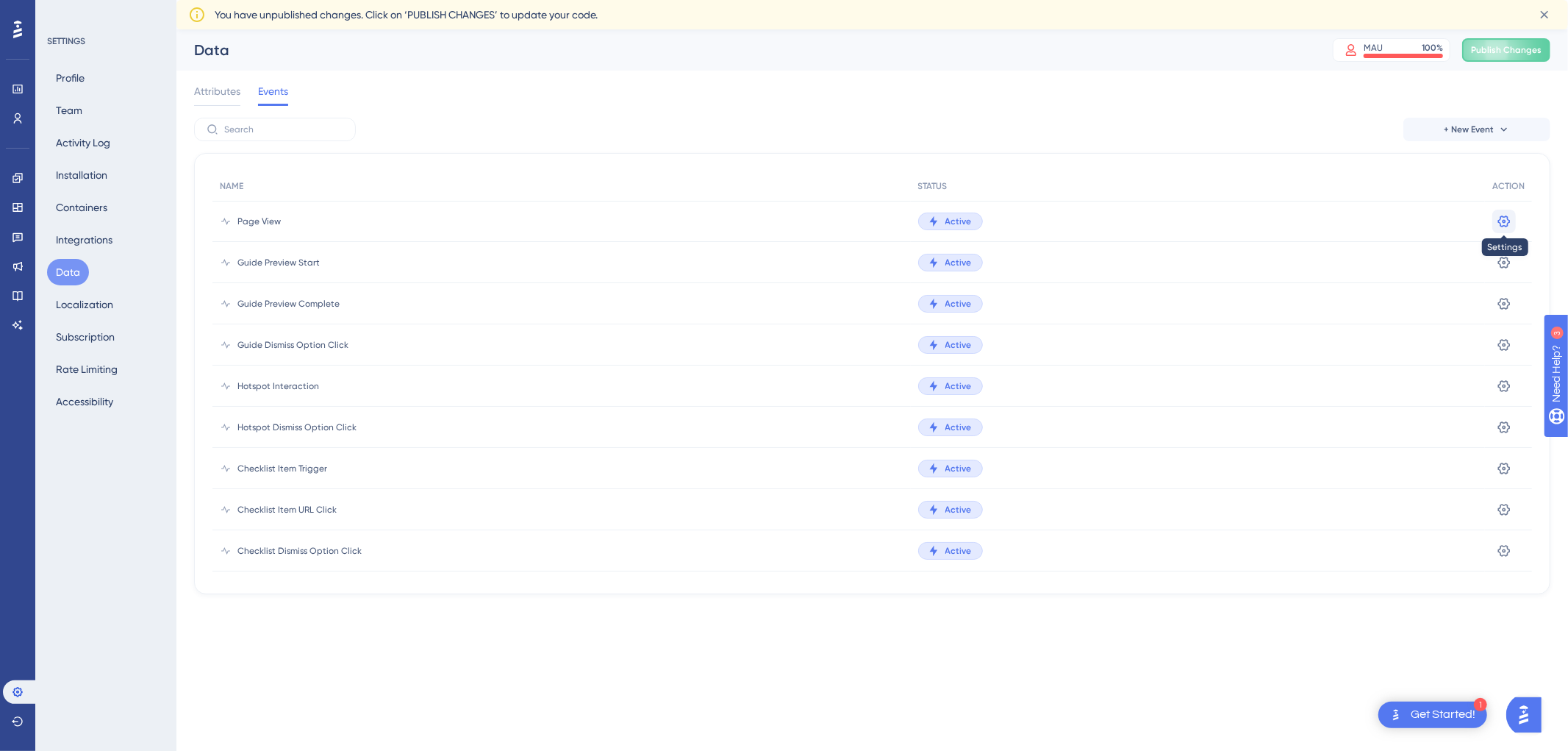
click at [1505, 215] on icon at bounding box center [1504, 221] width 14 height 14
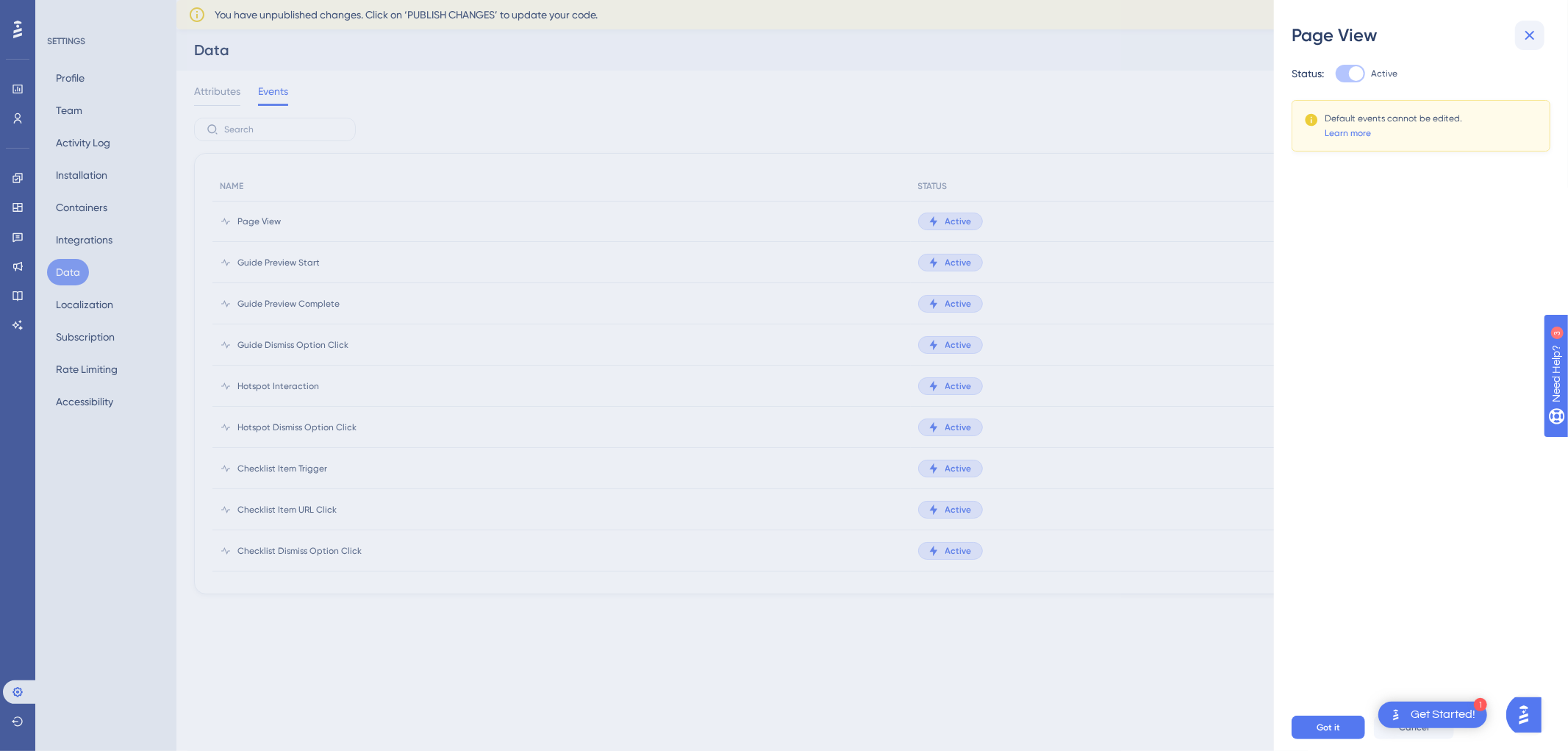
click at [1538, 24] on button at bounding box center [1530, 35] width 30 height 30
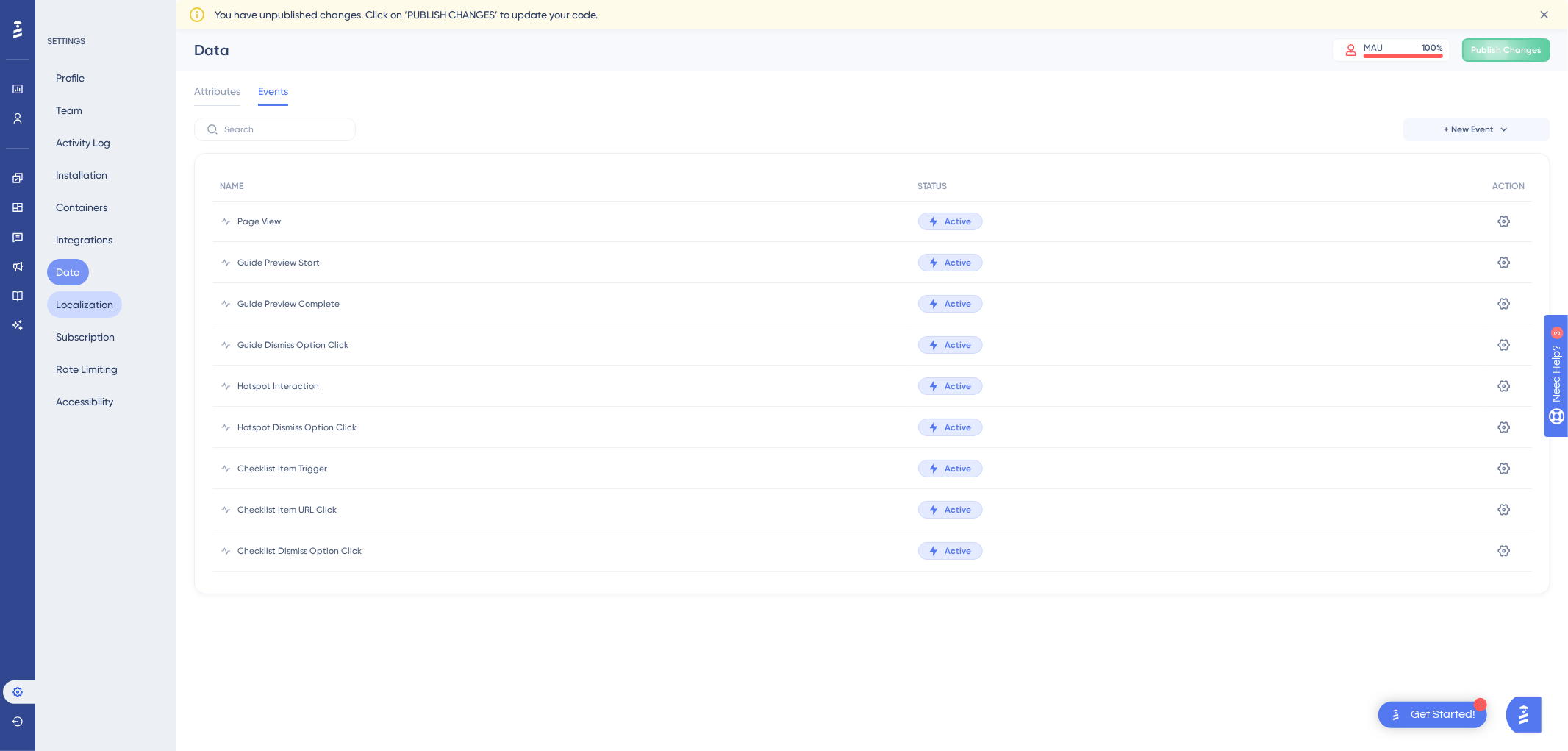
drag, startPoint x: 120, startPoint y: 300, endPoint x: 111, endPoint y: 304, distance: 9.8
click at [119, 302] on button "Localization" at bounding box center [85, 304] width 75 height 26
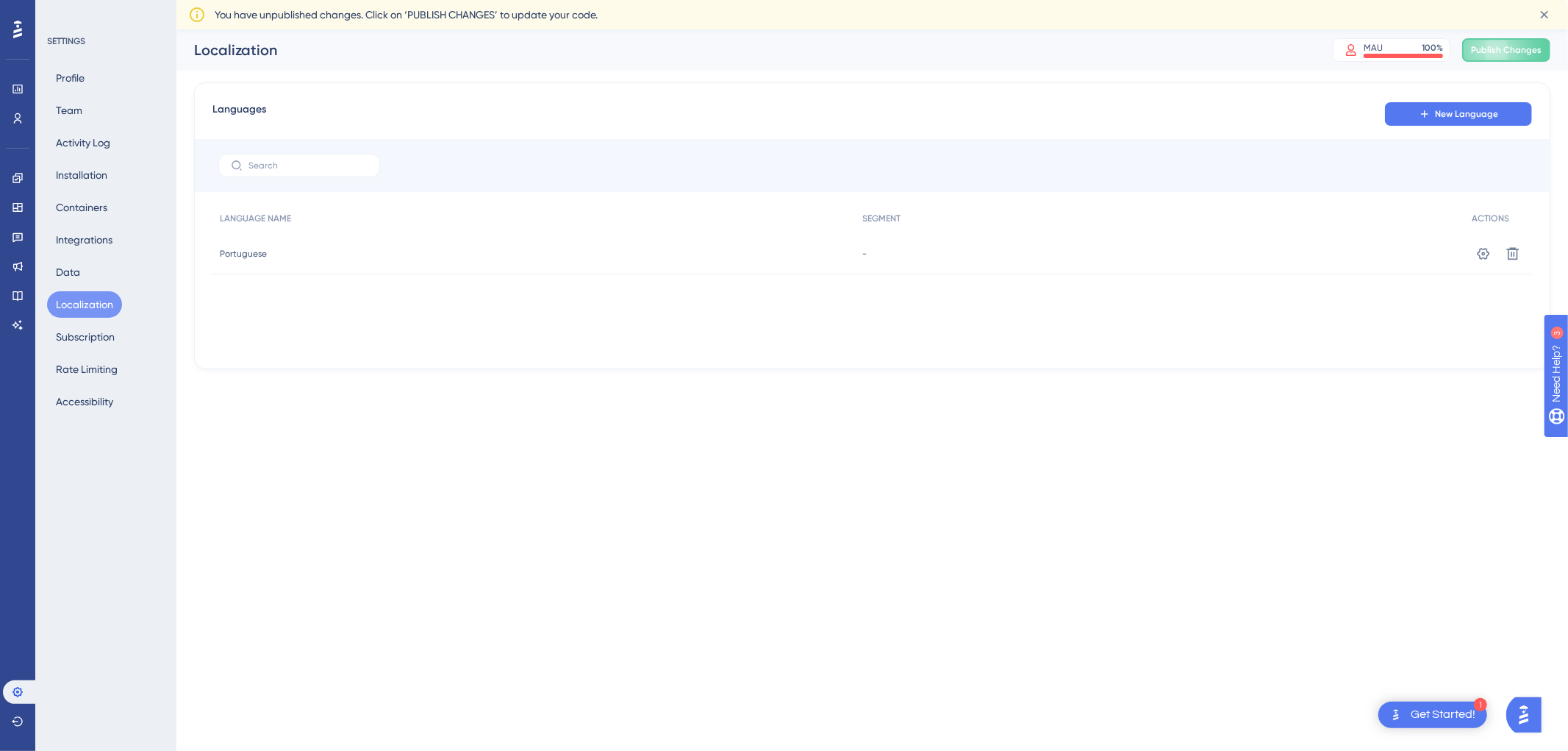
click at [110, 305] on button "Localization" at bounding box center [85, 304] width 75 height 26
click at [100, 342] on button "Subscription" at bounding box center [85, 337] width 77 height 26
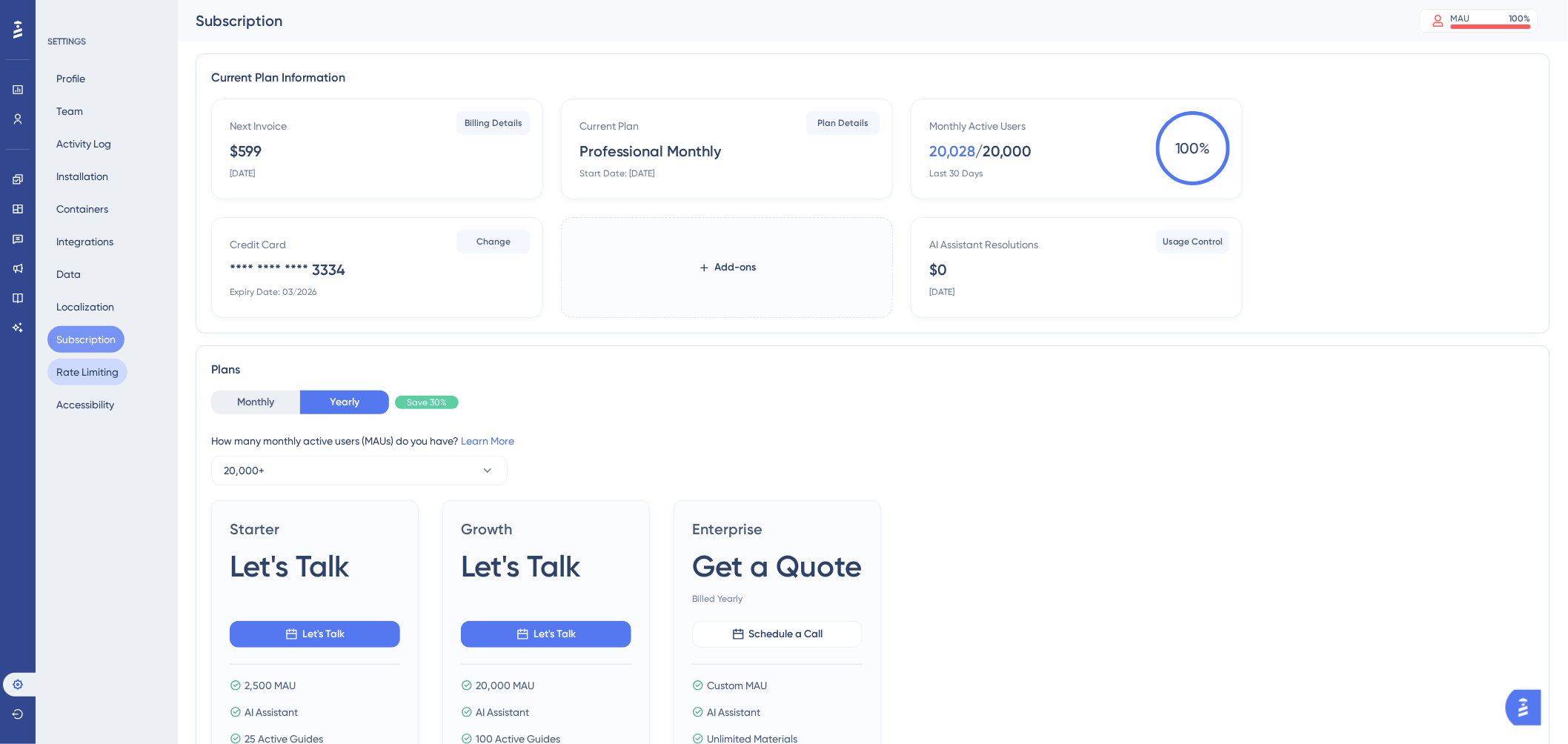
click at [104, 374] on button "Rate Limiting" at bounding box center [88, 372] width 80 height 27
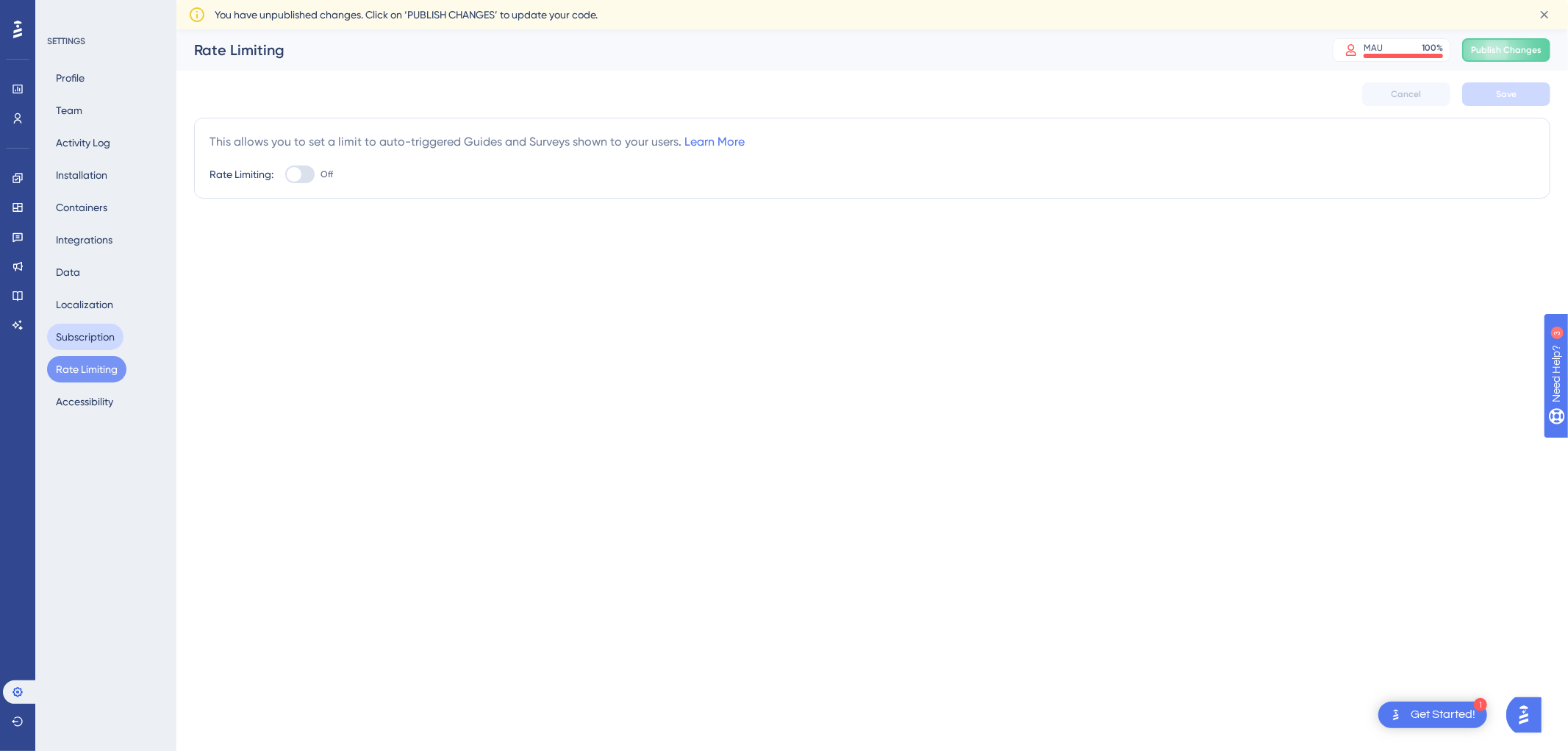
click at [99, 343] on button "Subscription" at bounding box center [85, 337] width 77 height 26
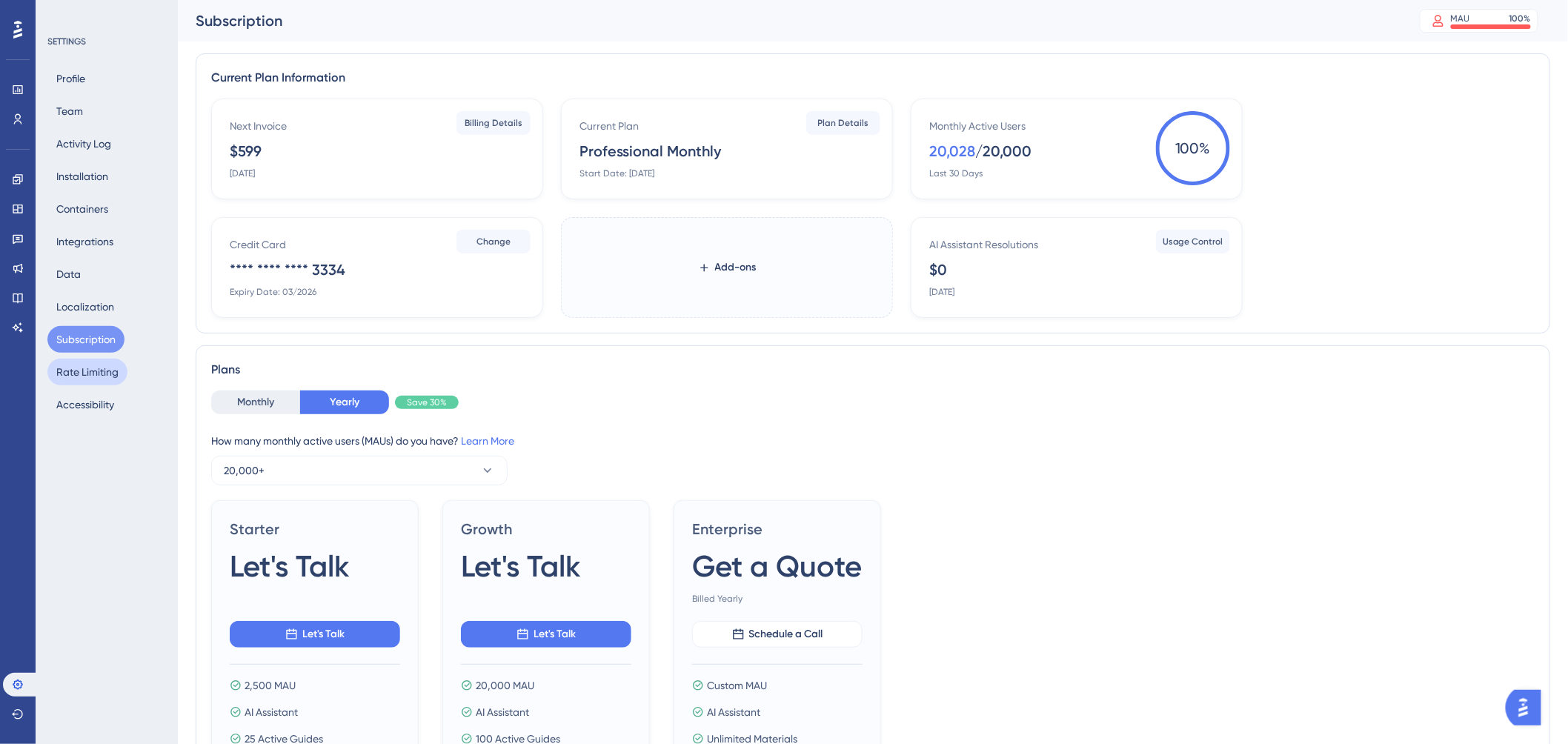
click at [95, 375] on button "Rate Limiting" at bounding box center [88, 372] width 80 height 27
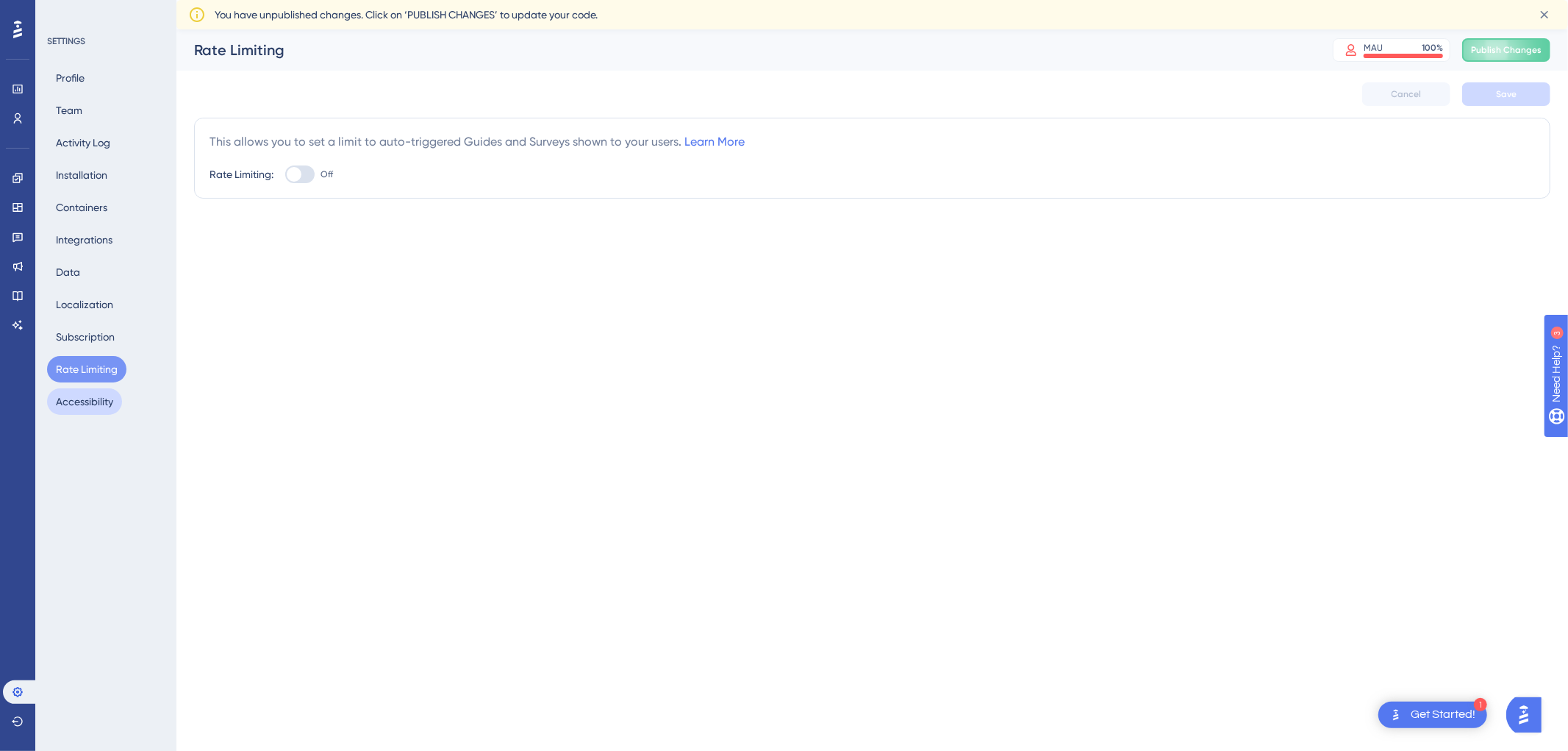
click at [101, 395] on button "Accessibility" at bounding box center [85, 401] width 75 height 26
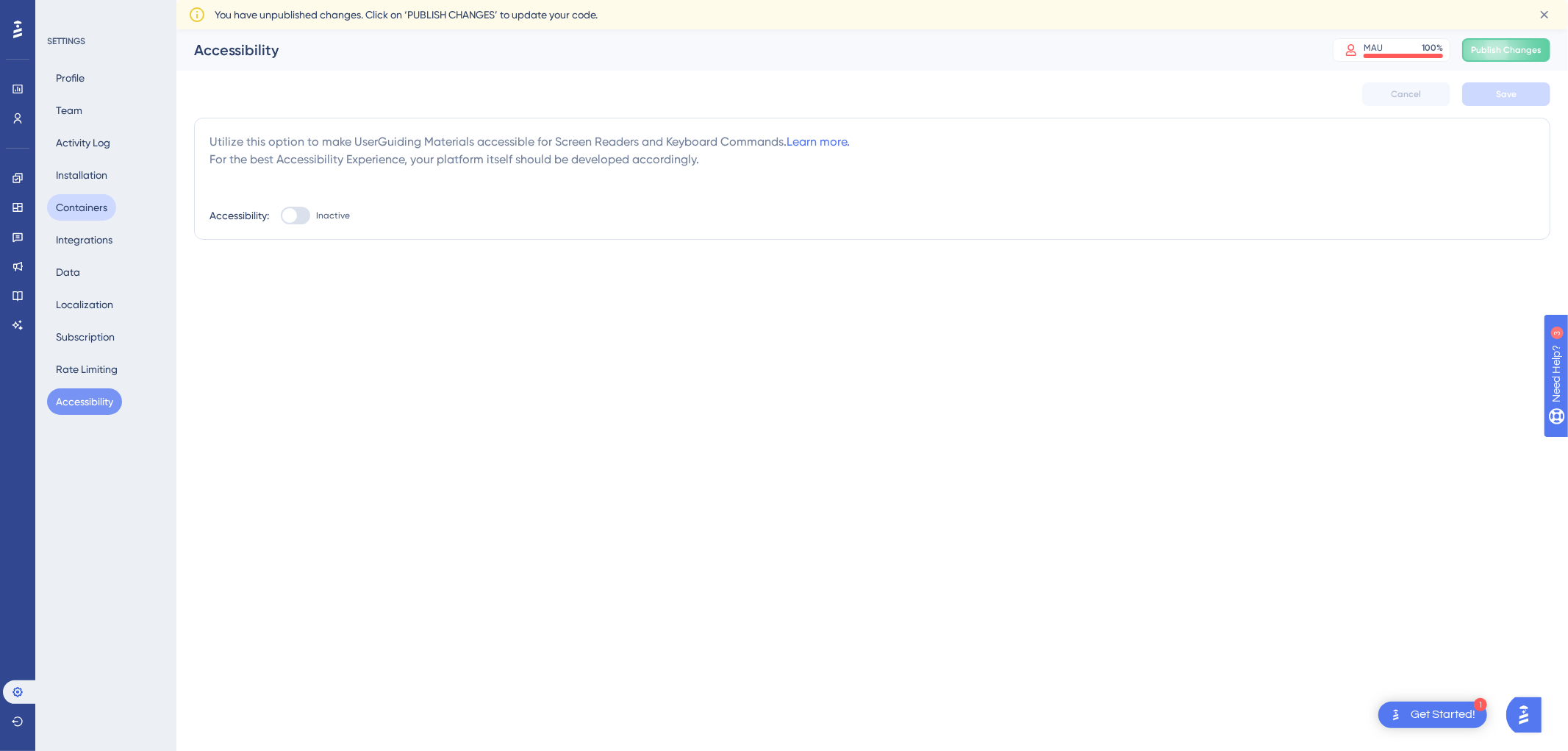
click at [81, 215] on button "Containers" at bounding box center [81, 207] width 69 height 26
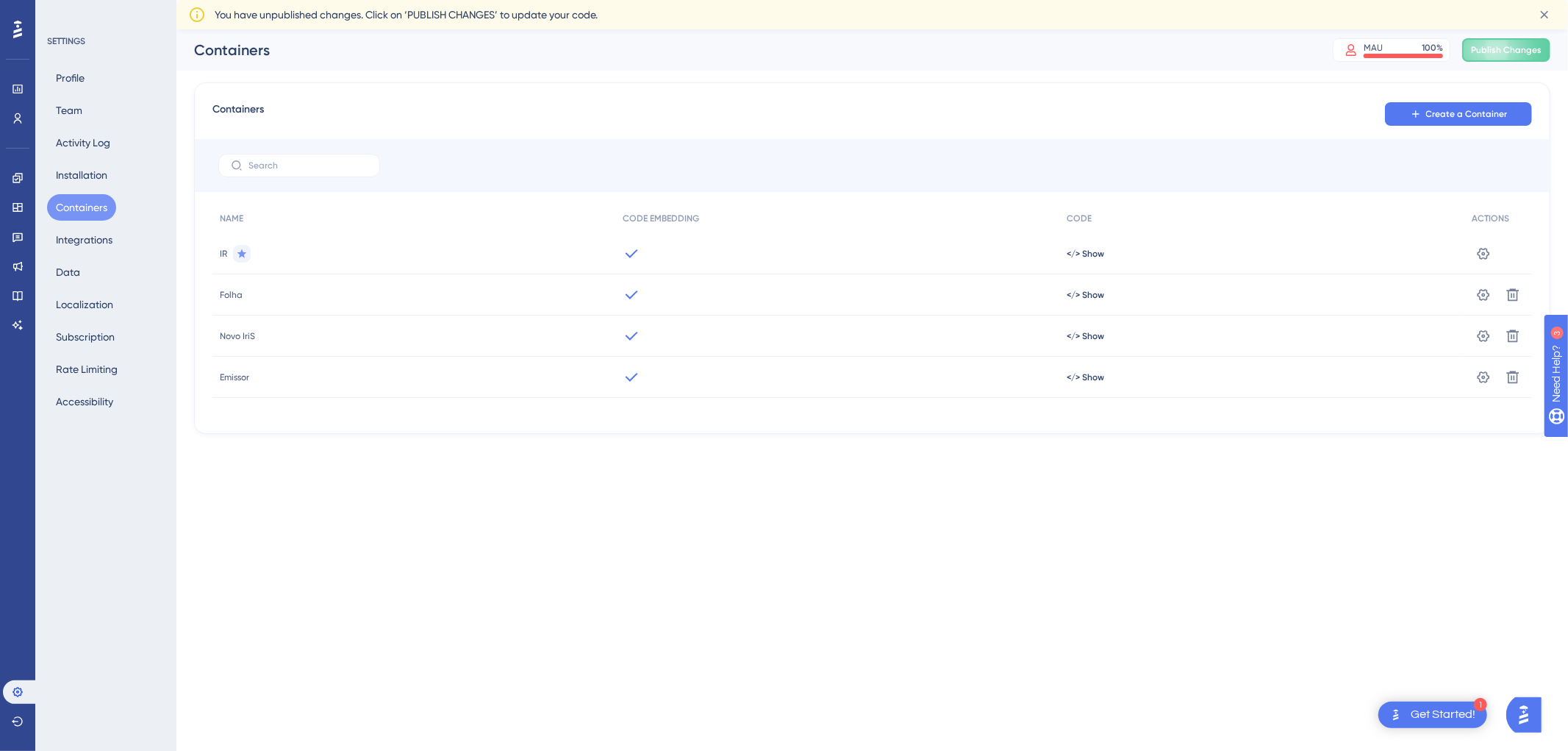
click at [239, 255] on icon at bounding box center [242, 254] width 12 height 12
drag, startPoint x: 219, startPoint y: 250, endPoint x: 279, endPoint y: 247, distance: 60.1
click at [230, 251] on div "IR" at bounding box center [413, 254] width 403 height 42
click at [242, 256] on icon at bounding box center [242, 254] width 12 height 12
drag, startPoint x: 242, startPoint y: 256, endPoint x: 274, endPoint y: 249, distance: 32.8
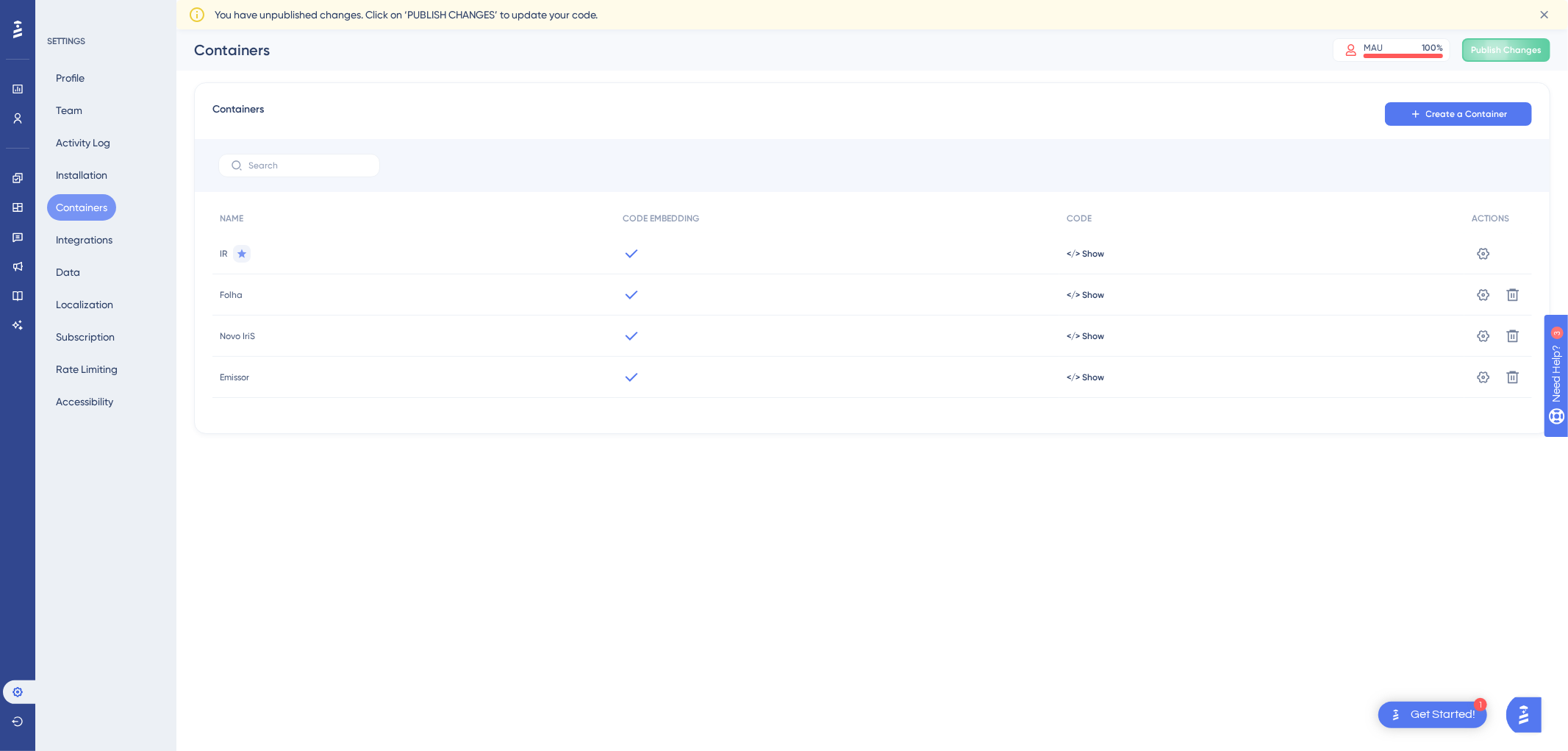
click at [244, 255] on icon at bounding box center [242, 254] width 12 height 12
click at [276, 247] on div "IR" at bounding box center [413, 254] width 403 height 42
click at [248, 253] on div at bounding box center [242, 254] width 18 height 18
click at [239, 256] on icon at bounding box center [242, 254] width 12 height 12
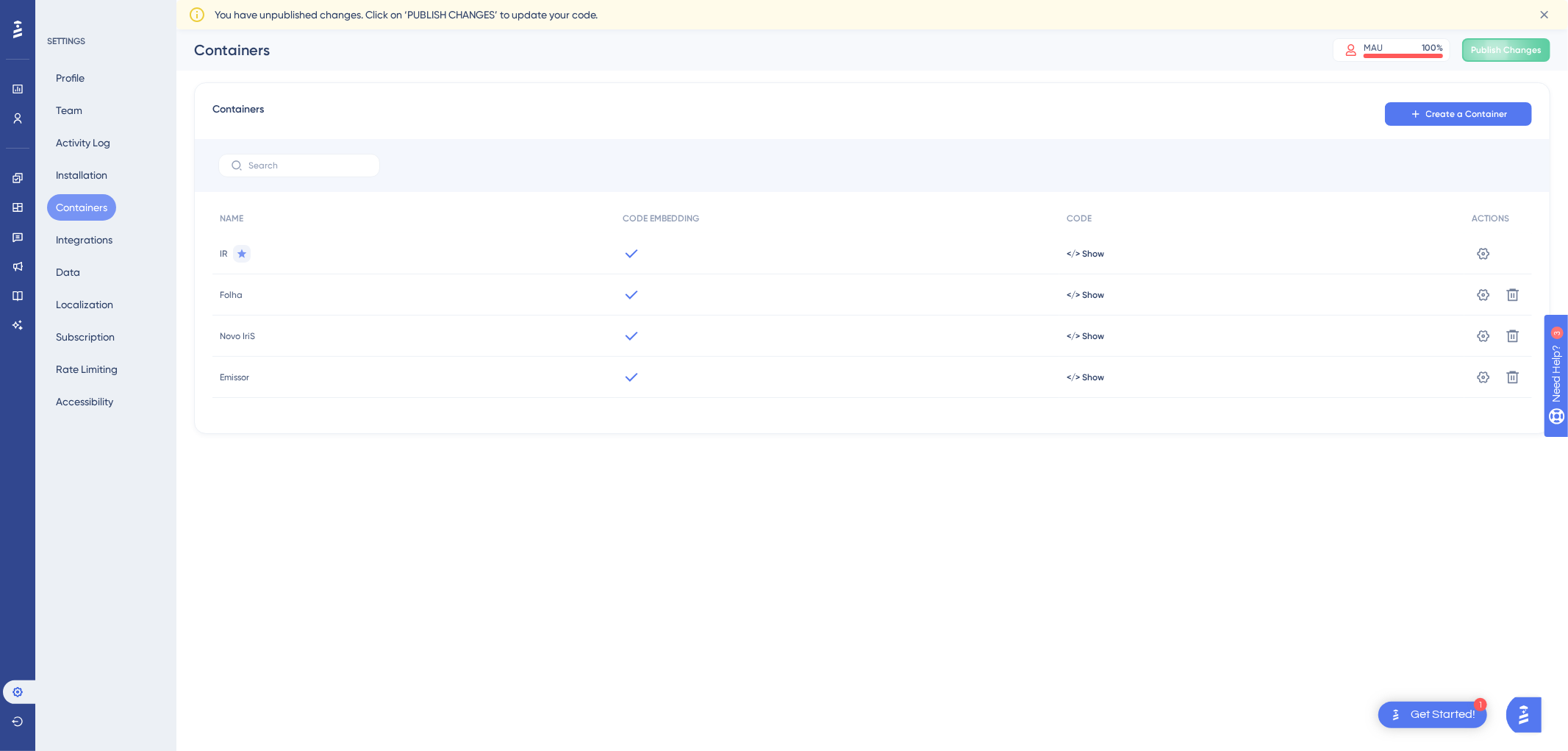
click at [254, 245] on div "IR" at bounding box center [413, 254] width 403 height 42
click at [223, 259] on span "IR" at bounding box center [223, 254] width 7 height 12
drag, startPoint x: 239, startPoint y: 258, endPoint x: 287, endPoint y: 241, distance: 50.9
click at [239, 256] on icon at bounding box center [242, 253] width 10 height 9
drag, startPoint x: 242, startPoint y: 255, endPoint x: 1475, endPoint y: 255, distance: 1233.0
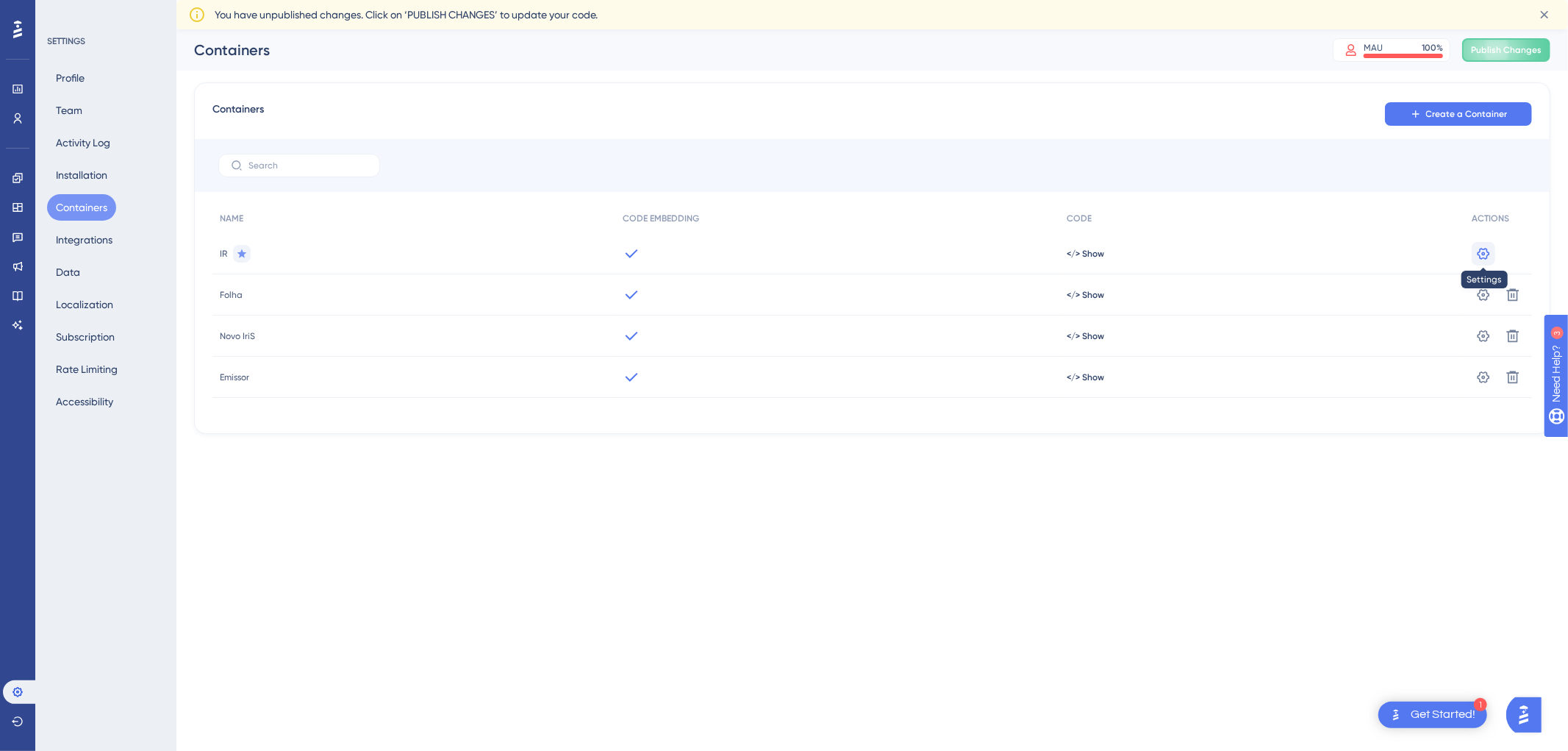
click at [1475, 255] on button at bounding box center [1483, 253] width 23 height 23
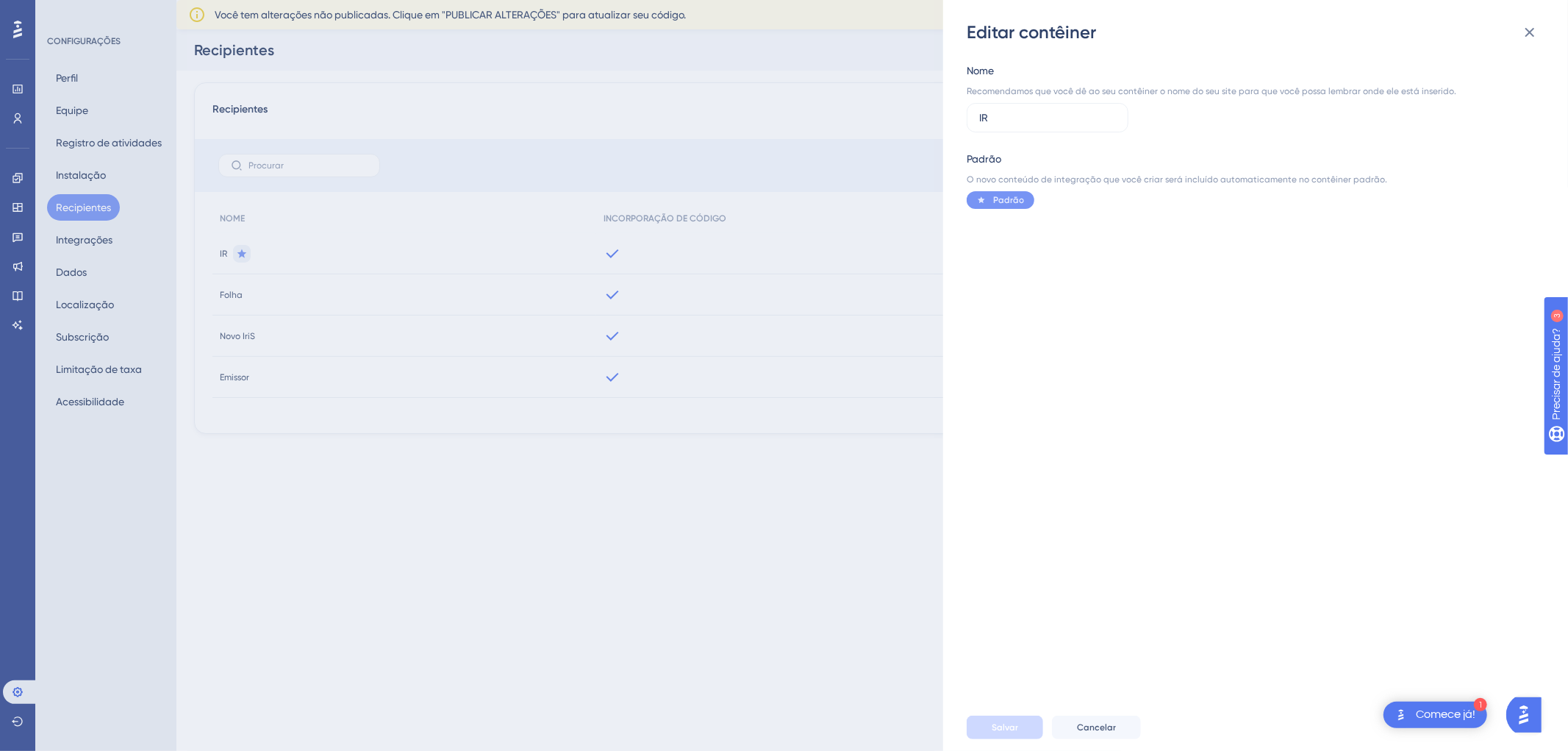
click at [991, 197] on div "Padrão" at bounding box center [1000, 200] width 68 height 18
click at [1001, 195] on font "Padrão" at bounding box center [1008, 200] width 31 height 10
click at [1047, 124] on input "IR" at bounding box center [1047, 117] width 136 height 16
click at [1534, 33] on icon at bounding box center [1530, 32] width 18 height 18
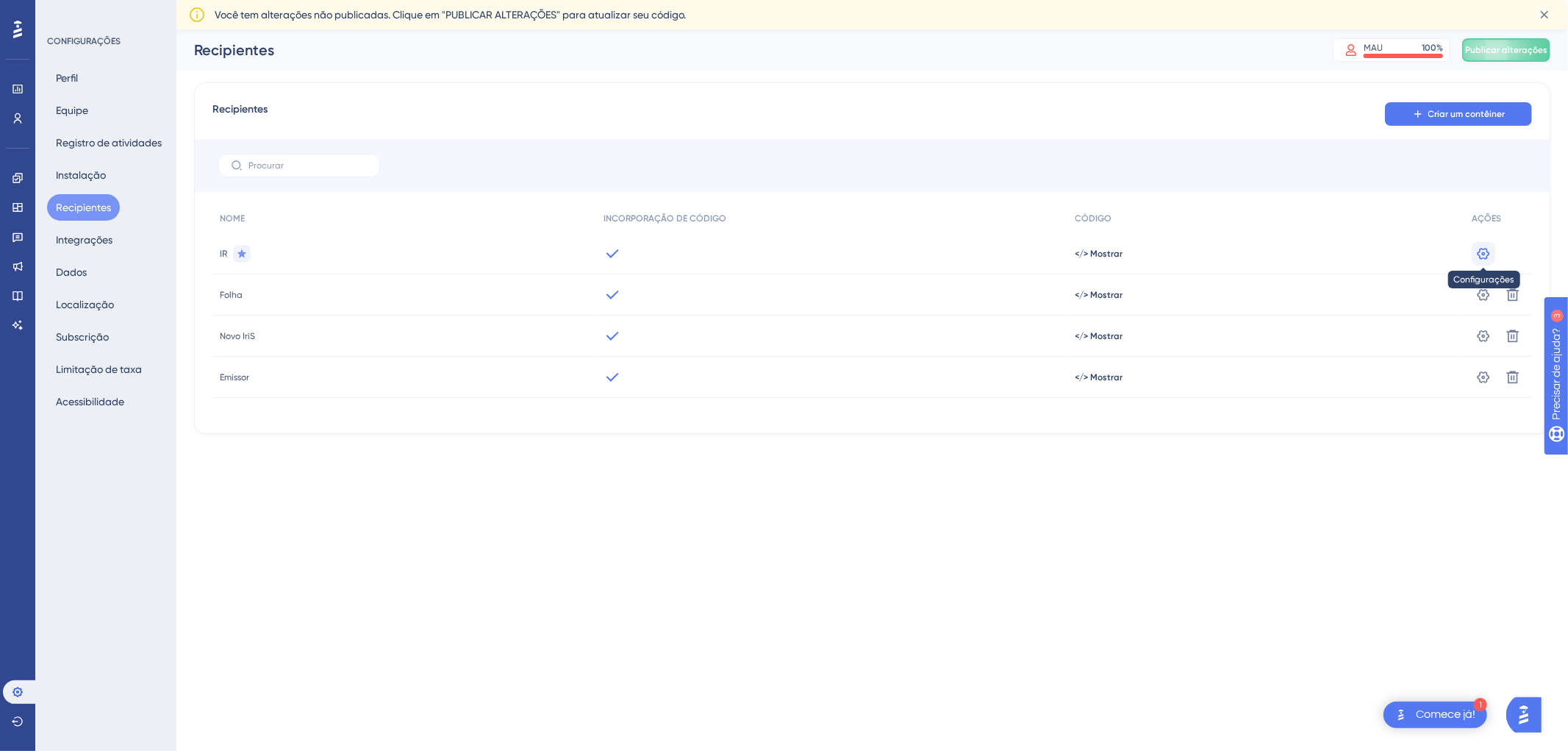
click at [1478, 253] on icon at bounding box center [1484, 253] width 13 height 12
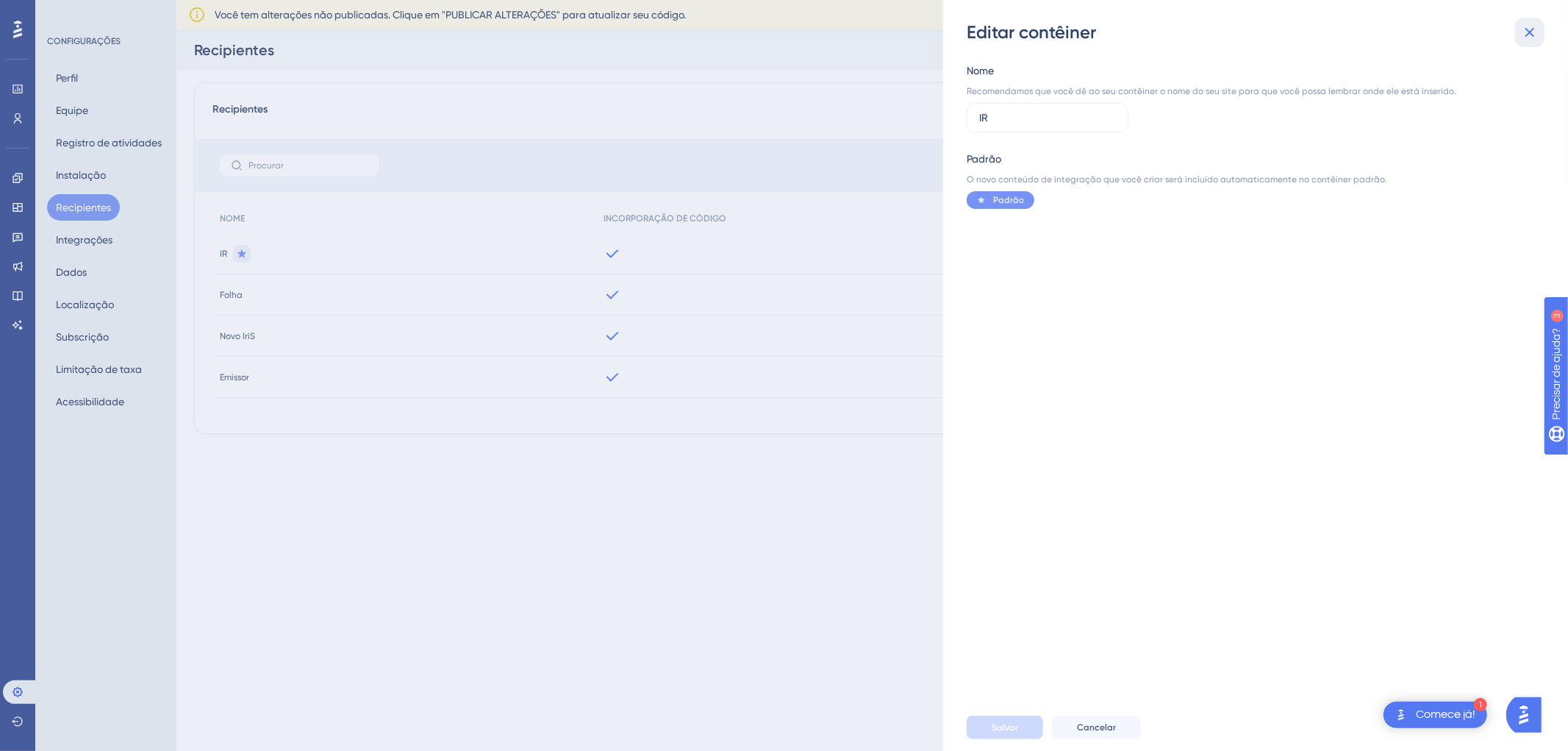
click at [1517, 38] on button at bounding box center [1530, 32] width 30 height 30
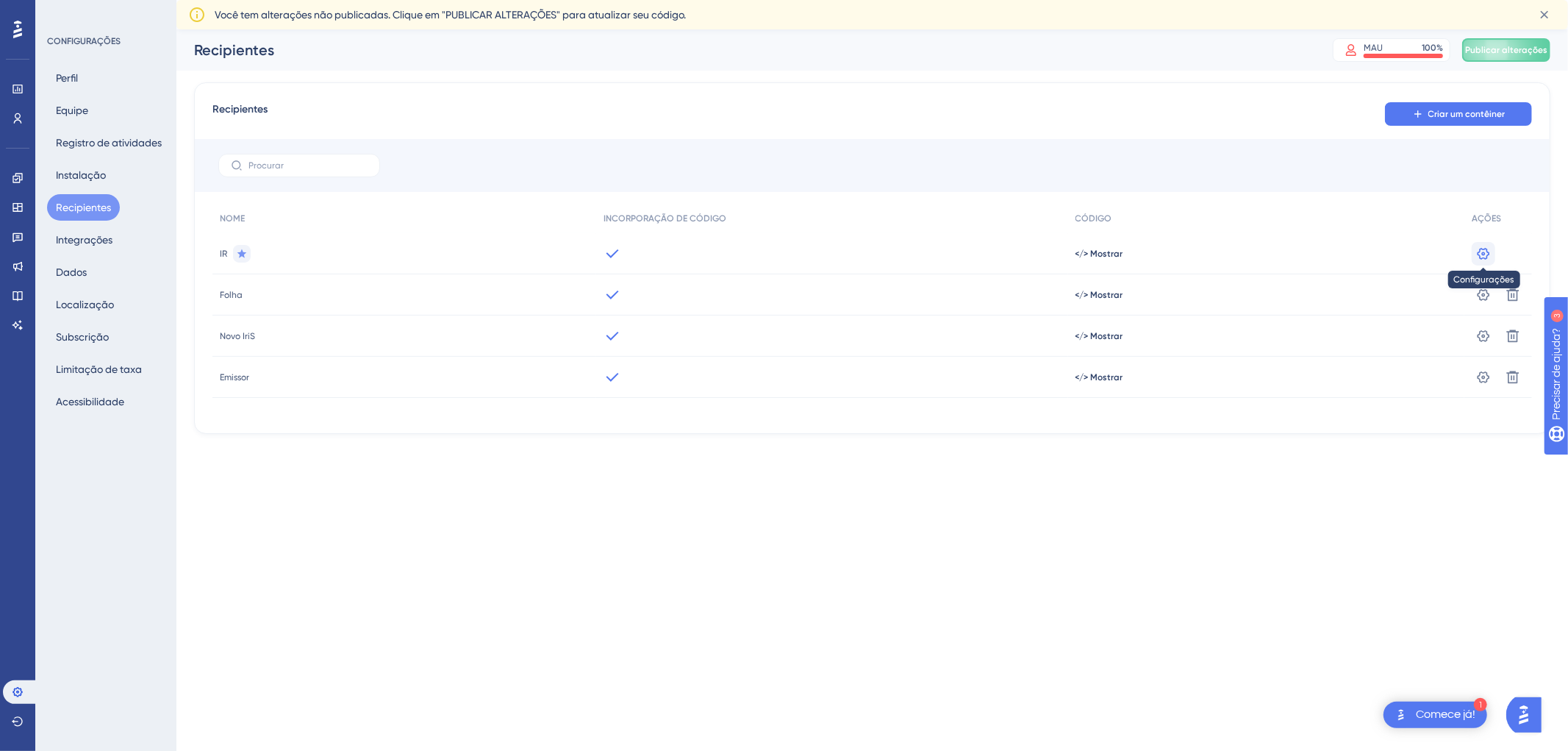
click at [1479, 249] on icon at bounding box center [1484, 253] width 13 height 12
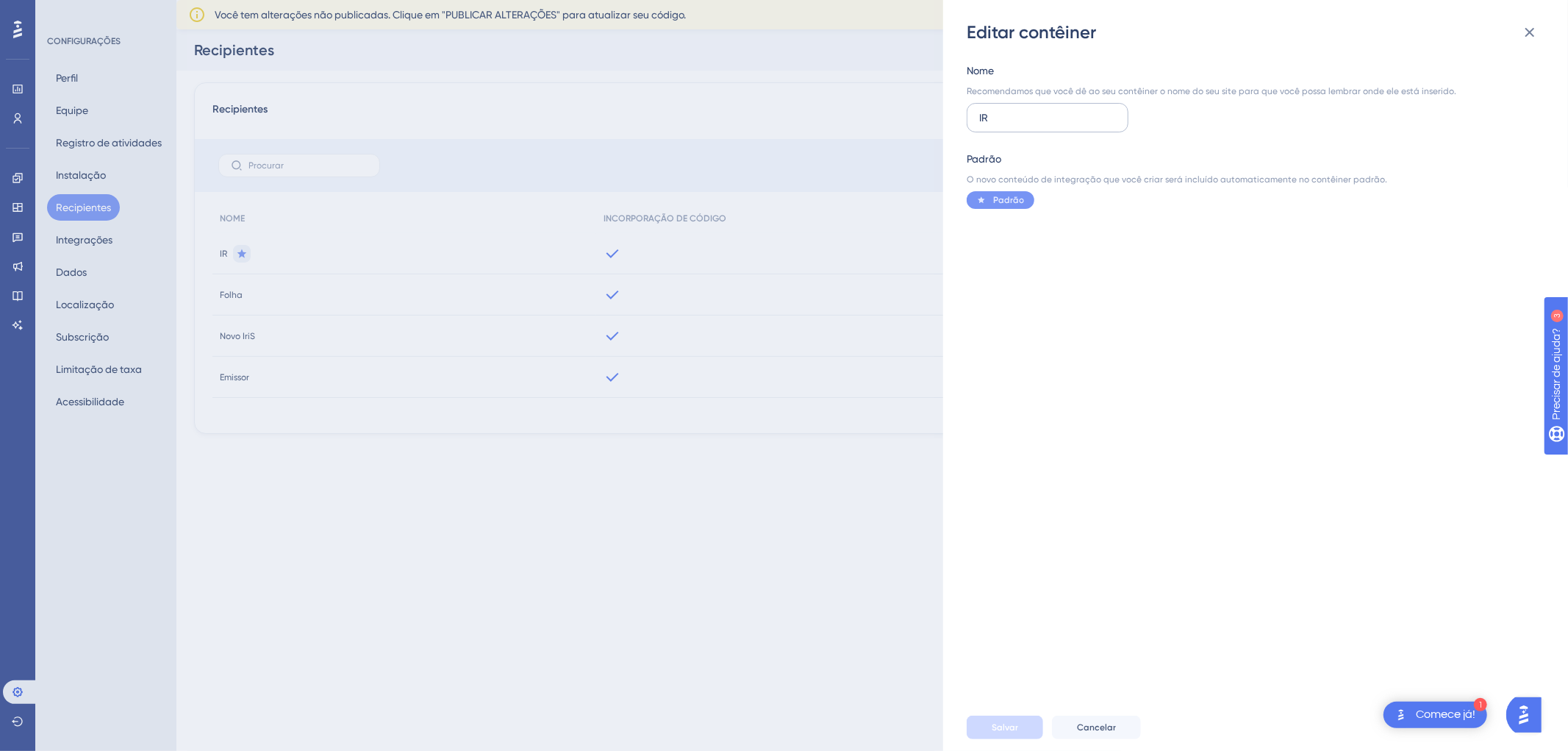
click at [1071, 127] on label "IR" at bounding box center [1047, 117] width 162 height 30
click at [1071, 126] on input "IR" at bounding box center [1047, 117] width 136 height 16
click at [1532, 33] on icon at bounding box center [1530, 32] width 18 height 18
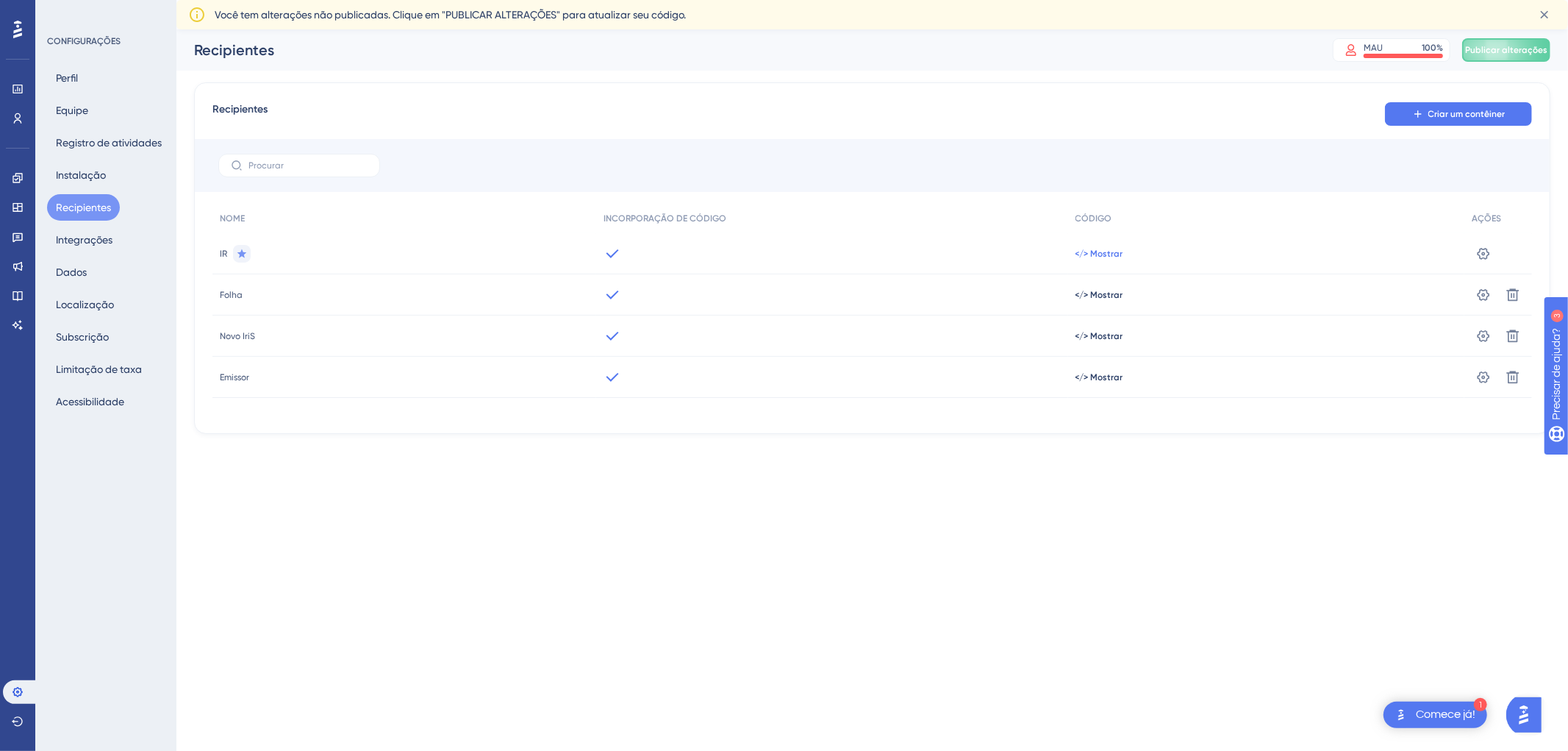
click at [1099, 255] on font "</> Mostrar" at bounding box center [1099, 254] width 48 height 10
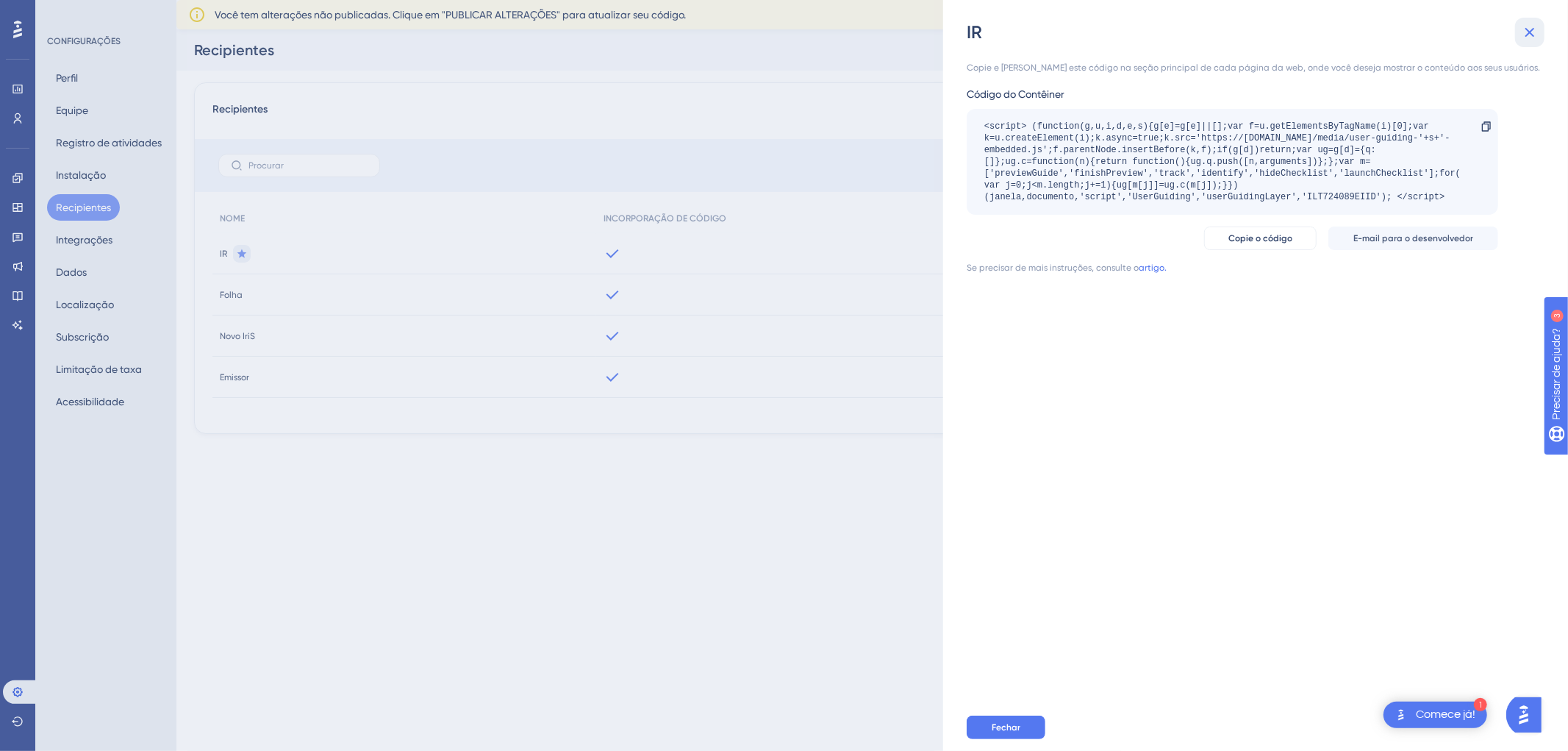
click at [1527, 28] on icon at bounding box center [1530, 32] width 18 height 18
